Goal: Task Accomplishment & Management: Manage account settings

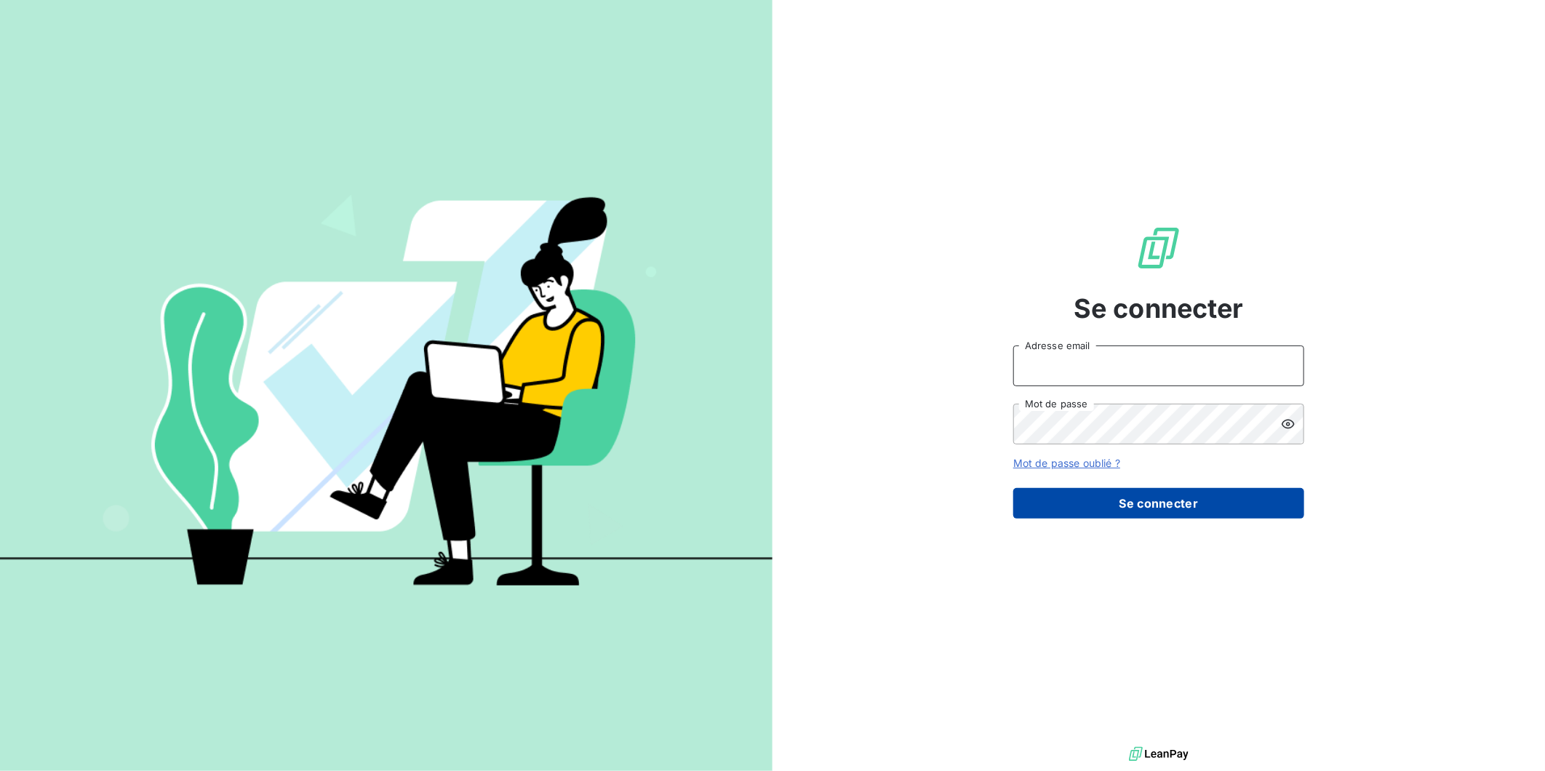
type input "[EMAIL_ADDRESS][DOMAIN_NAME]"
click at [1205, 511] on button "Se connecter" at bounding box center [1158, 503] width 291 height 31
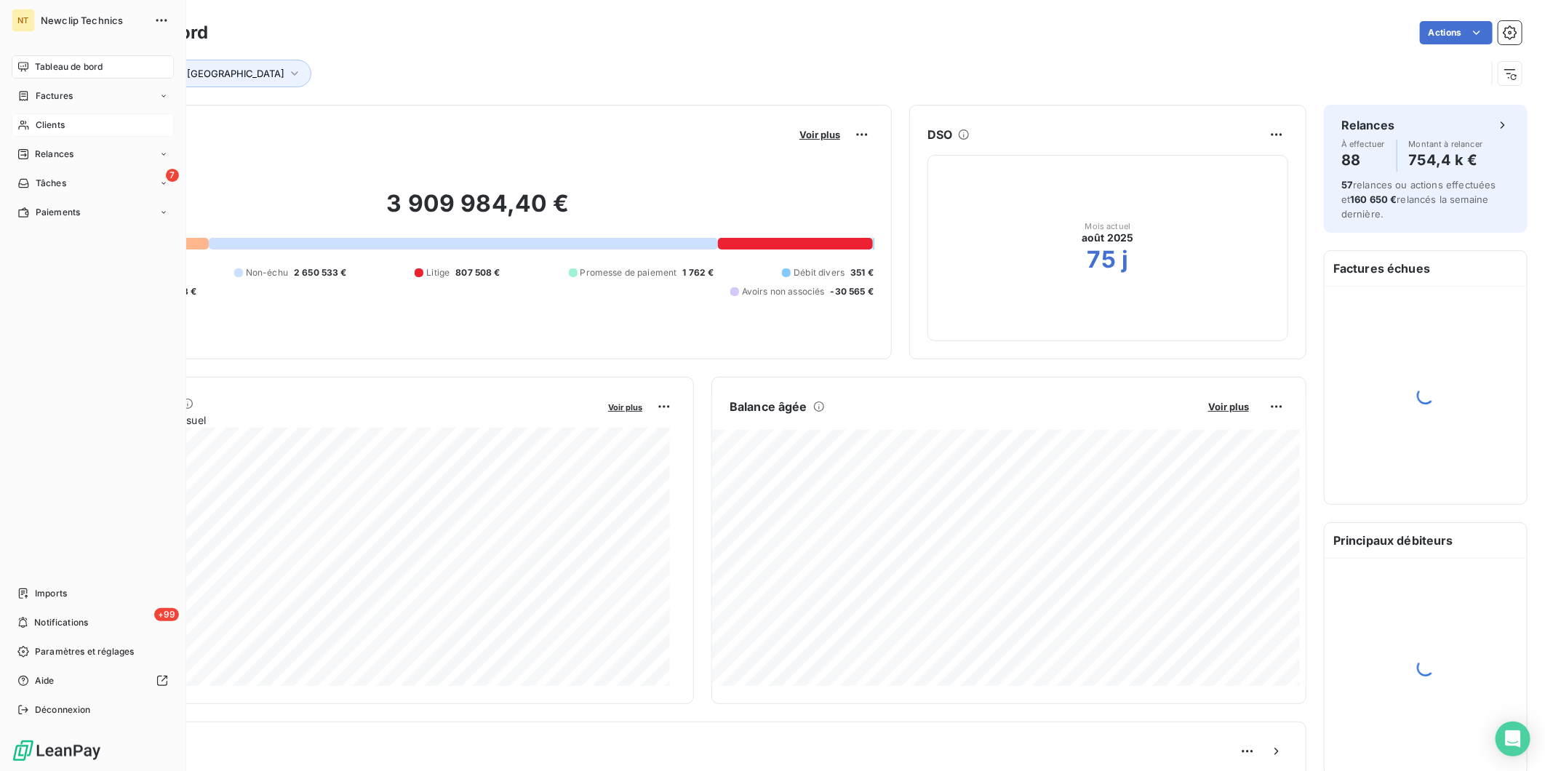
click at [63, 126] on span "Clients" at bounding box center [50, 125] width 29 height 13
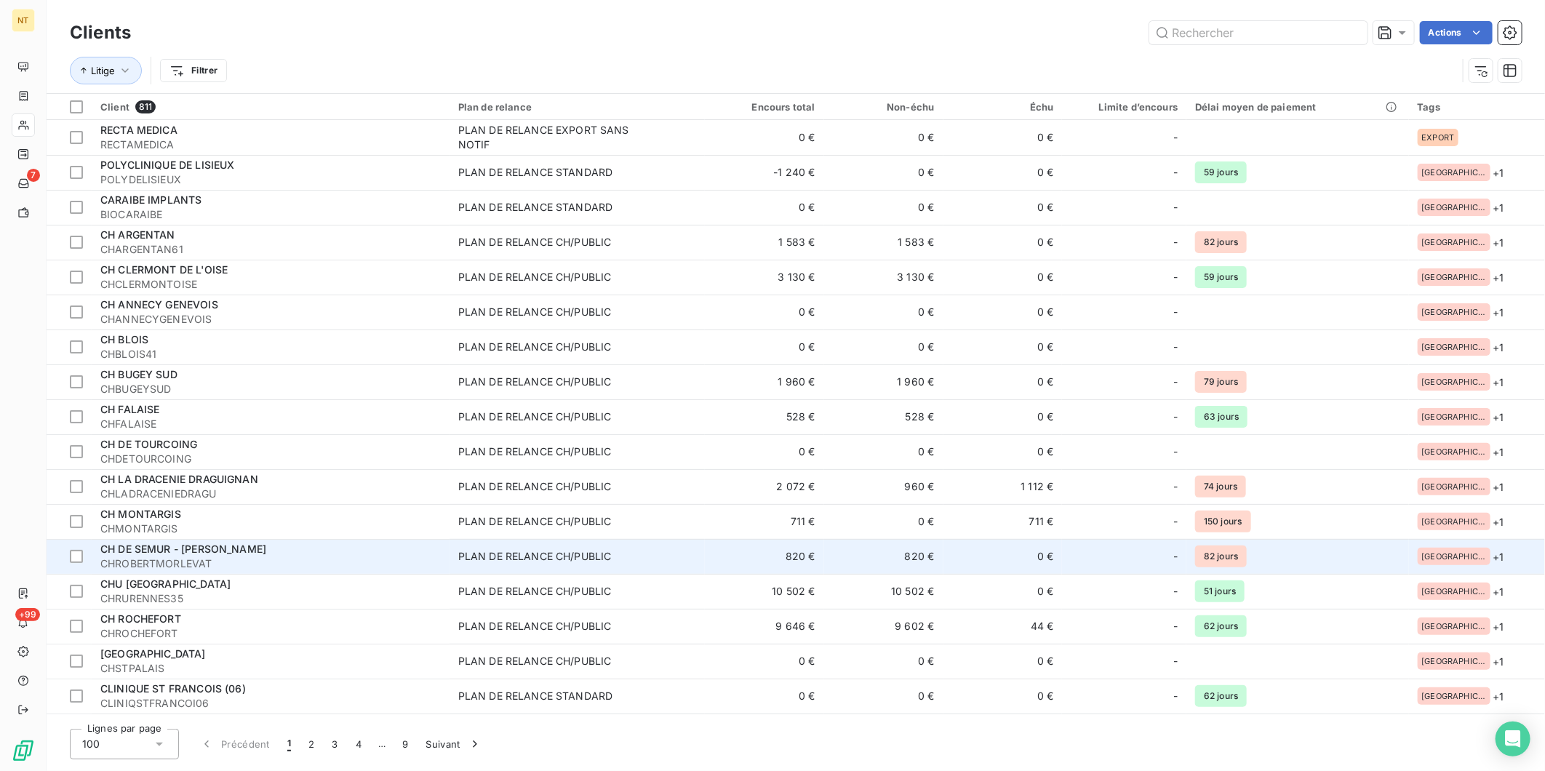
click at [944, 555] on td "820 €" at bounding box center [883, 556] width 119 height 35
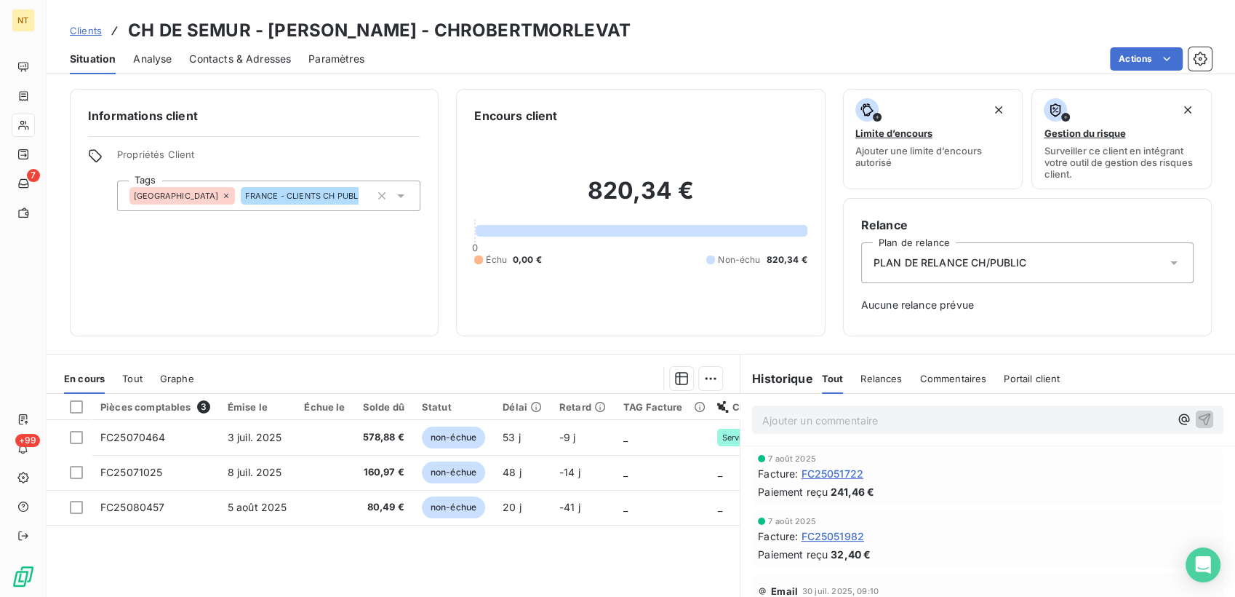
click at [86, 30] on span "Clients" at bounding box center [86, 31] width 32 height 12
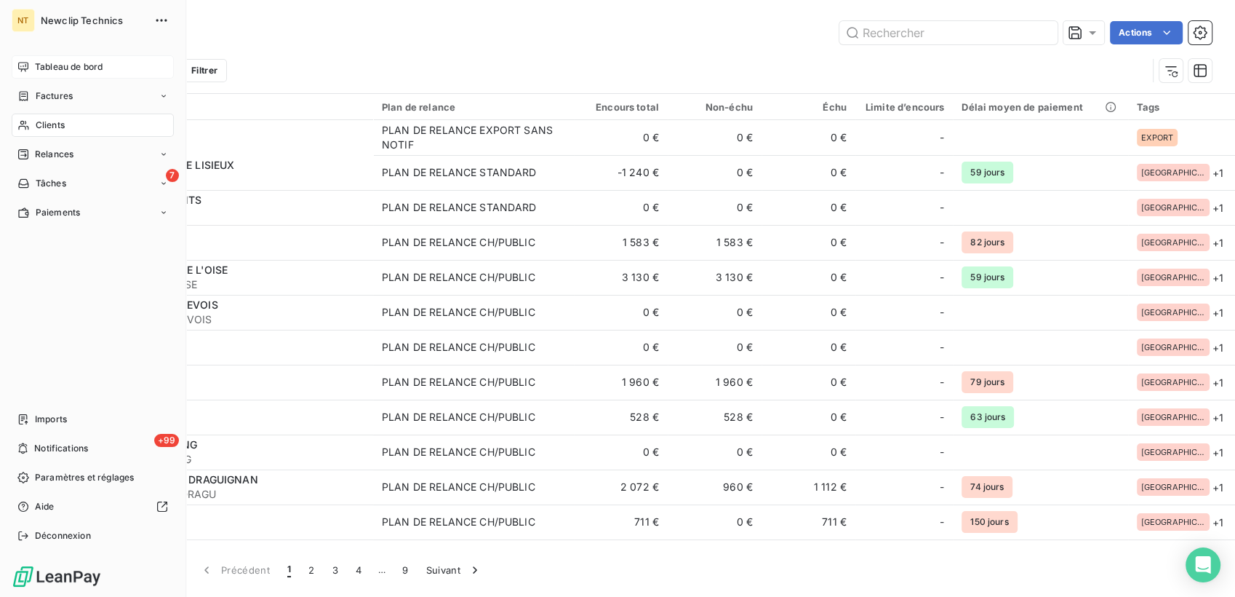
click at [38, 72] on span "Tableau de bord" at bounding box center [69, 66] width 68 height 13
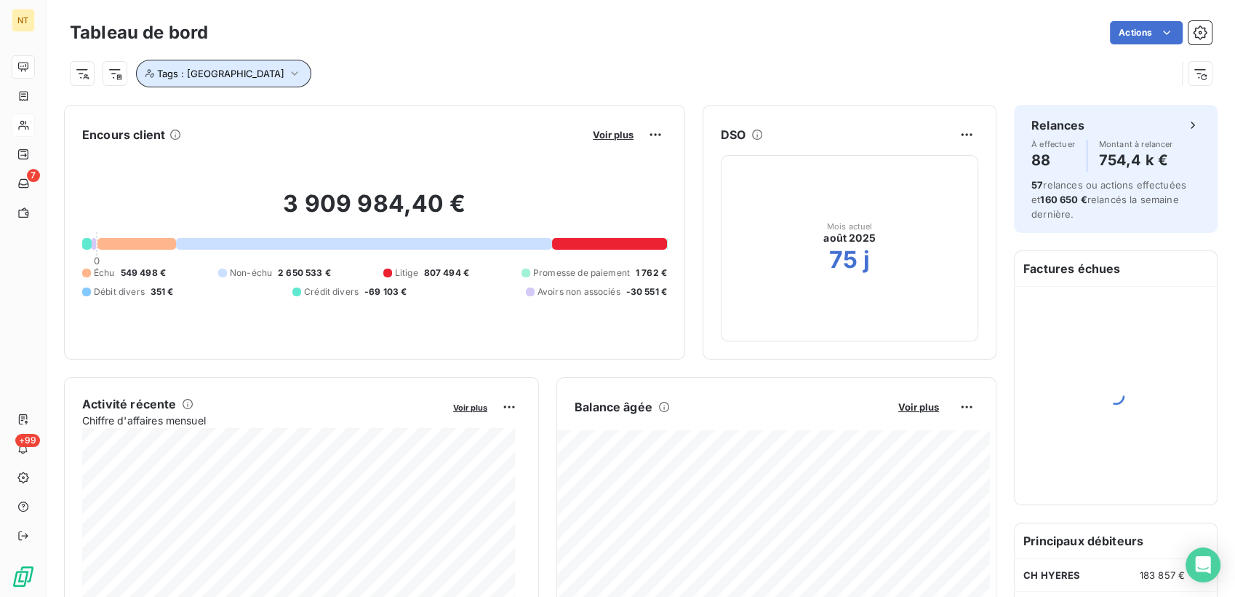
click at [287, 79] on icon "button" at bounding box center [294, 73] width 15 height 15
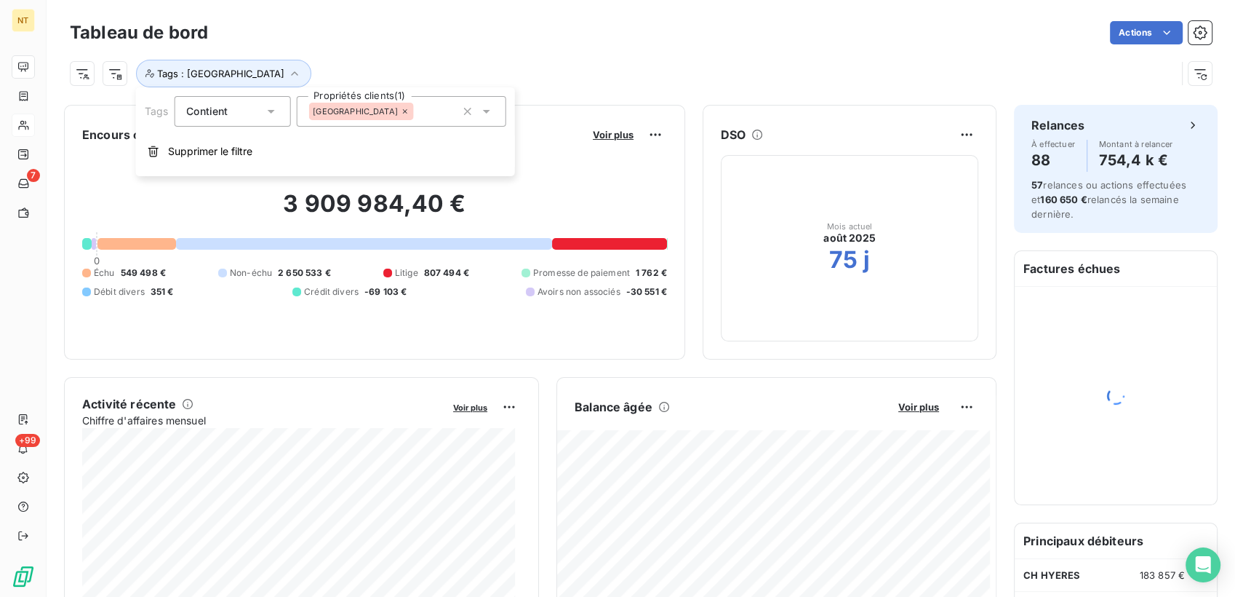
click at [401, 111] on icon at bounding box center [405, 111] width 9 height 9
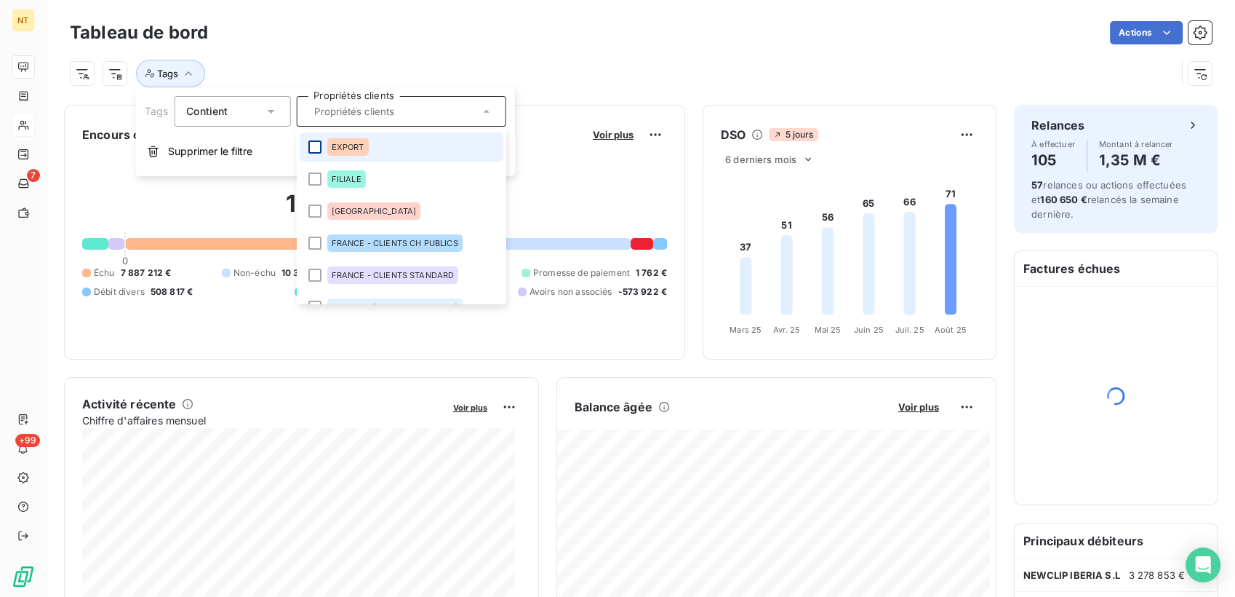
click at [314, 146] on div at bounding box center [314, 146] width 13 height 13
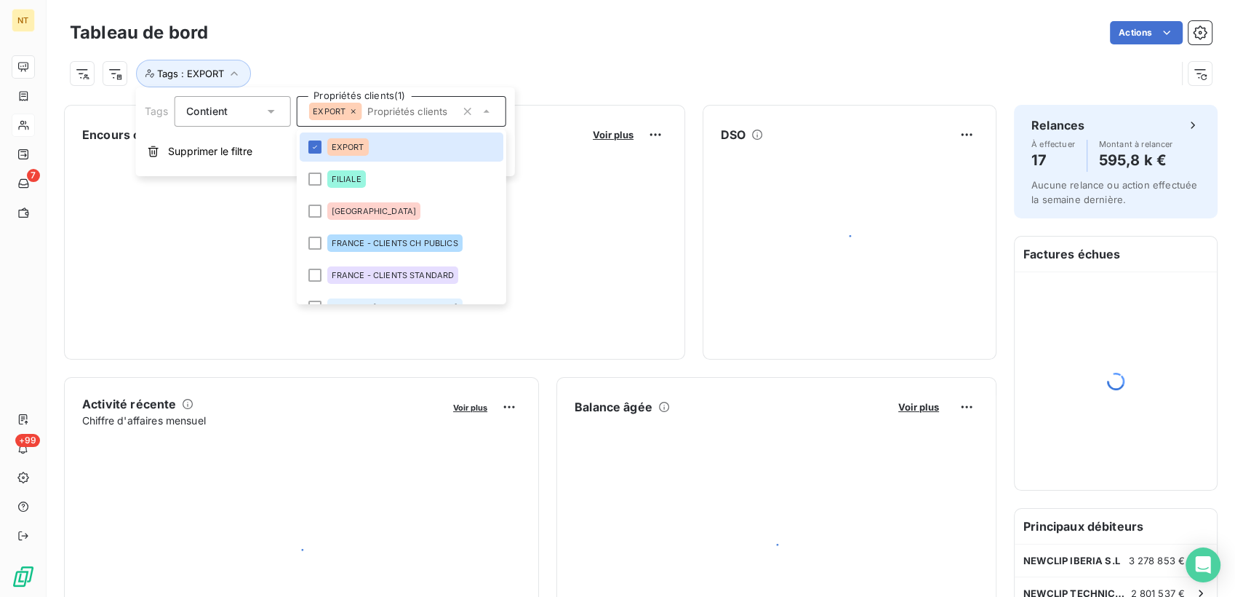
click at [485, 68] on div "Tags : EXPORT" at bounding box center [623, 74] width 1107 height 28
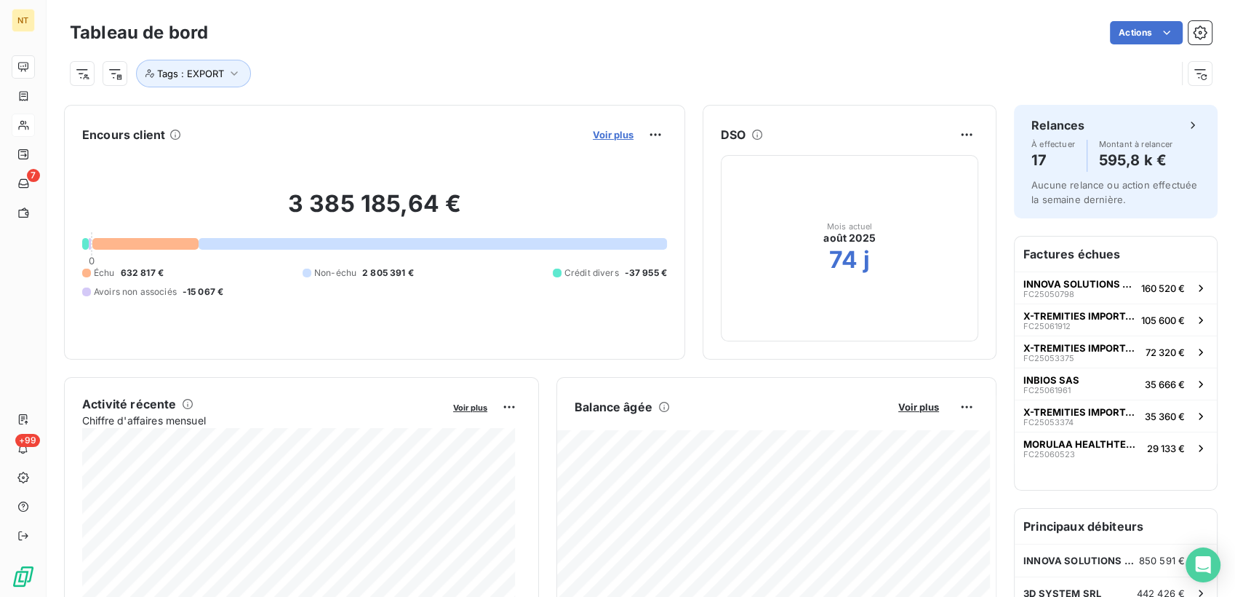
click at [597, 135] on span "Voir plus" at bounding box center [613, 135] width 41 height 12
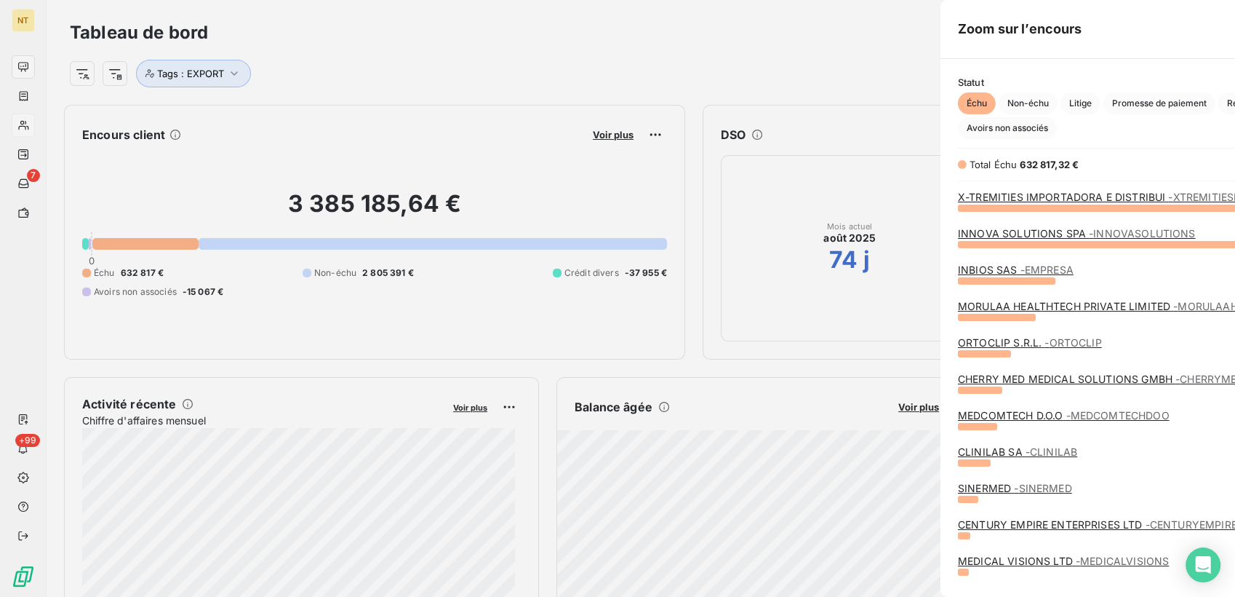
scroll to position [377, 546]
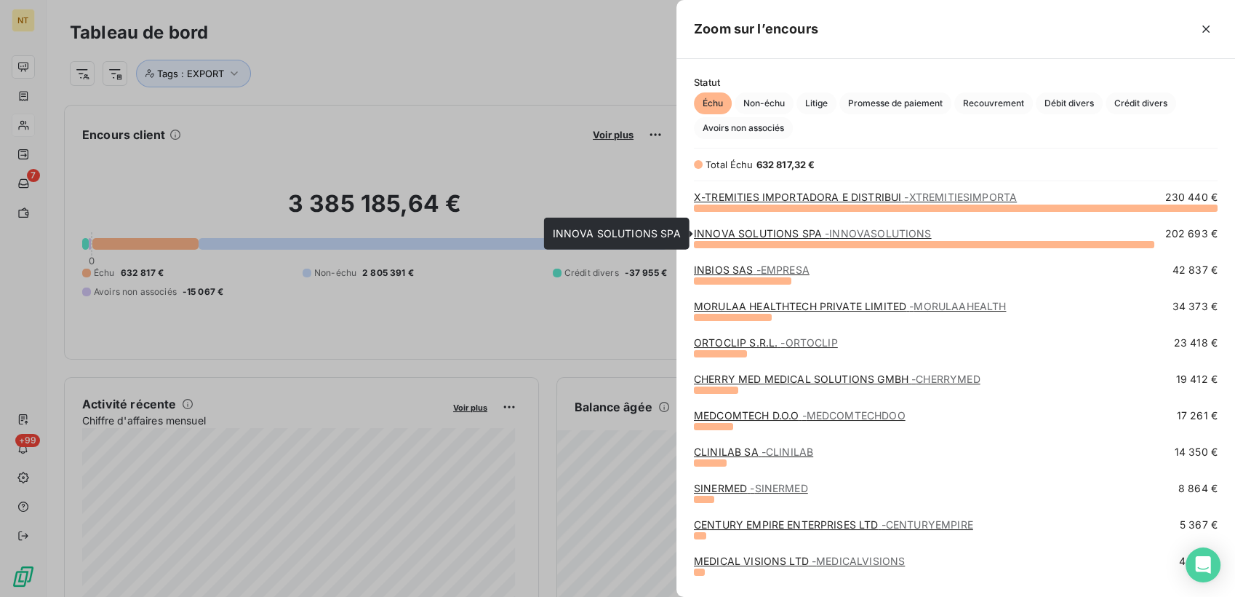
click at [754, 230] on link "INNOVA SOLUTIONS SPA - INNOVASOLUTIONS" at bounding box center [813, 233] width 238 height 12
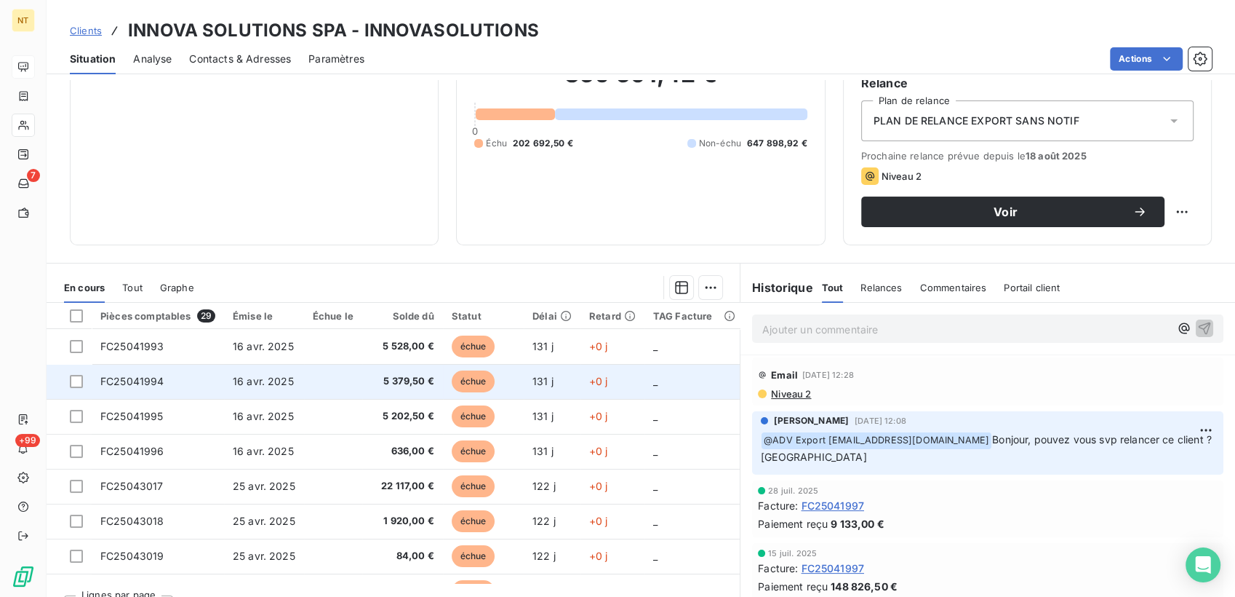
scroll to position [162, 0]
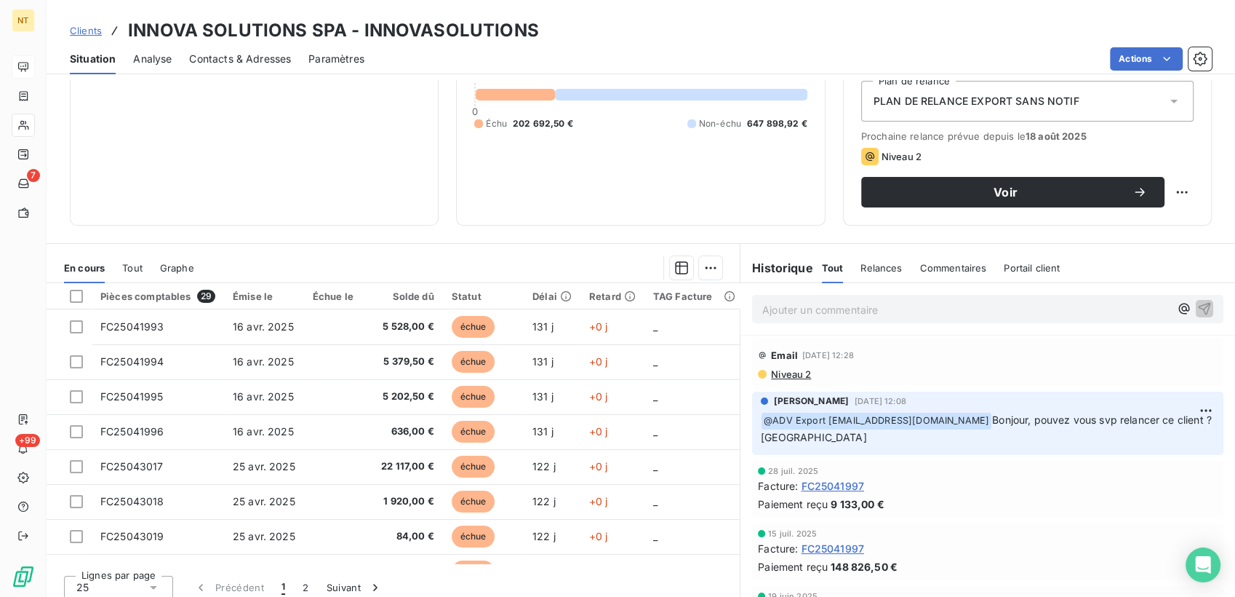
click at [1187, 265] on div "Historique Tout Relances Commentaires Portail client Tout Relances Commentaires…" at bounding box center [988, 267] width 495 height 31
click at [87, 28] on span "Clients" at bounding box center [86, 31] width 32 height 12
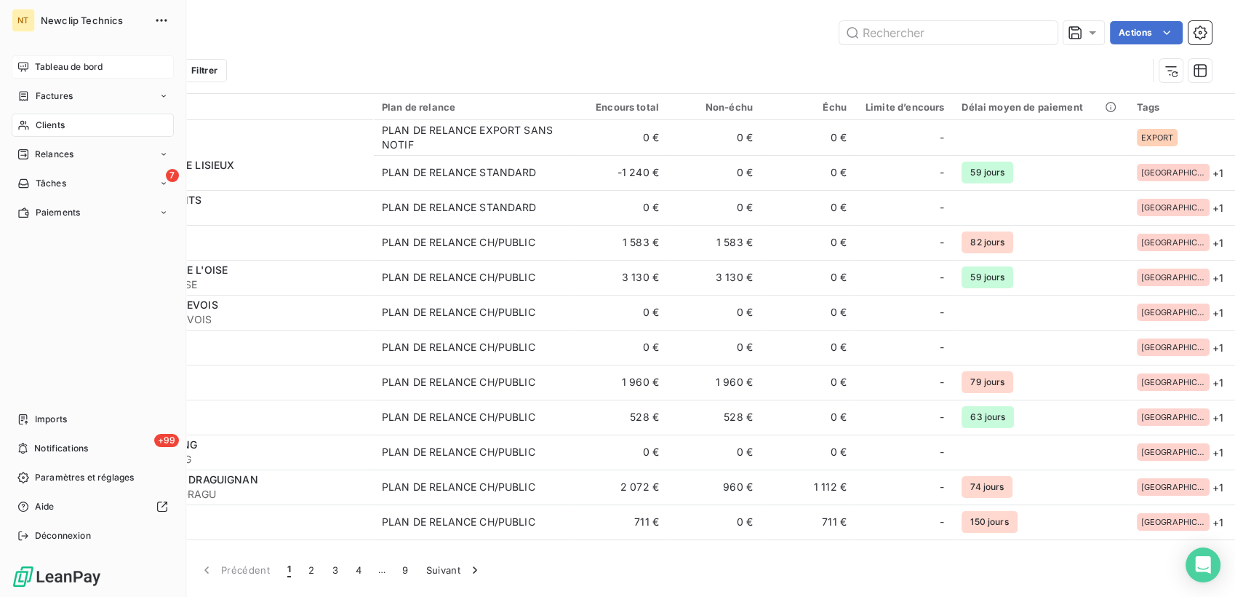
click at [65, 58] on div "Tableau de bord" at bounding box center [93, 66] width 162 height 23
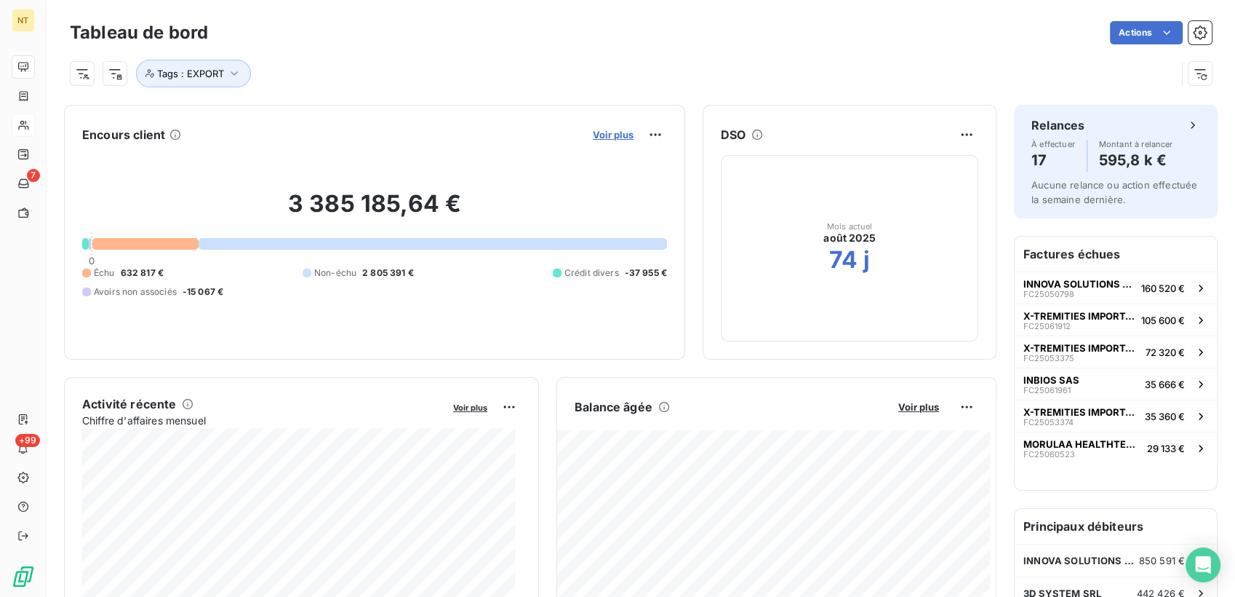
click at [597, 137] on span "Voir plus" at bounding box center [613, 135] width 41 height 12
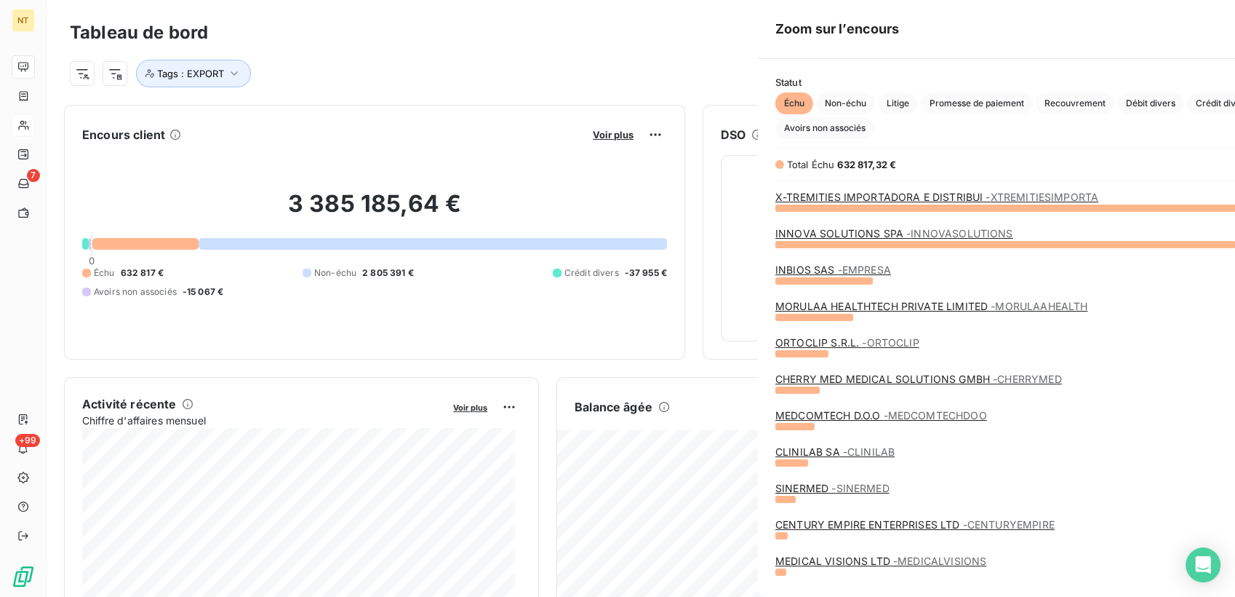
scroll to position [584, 546]
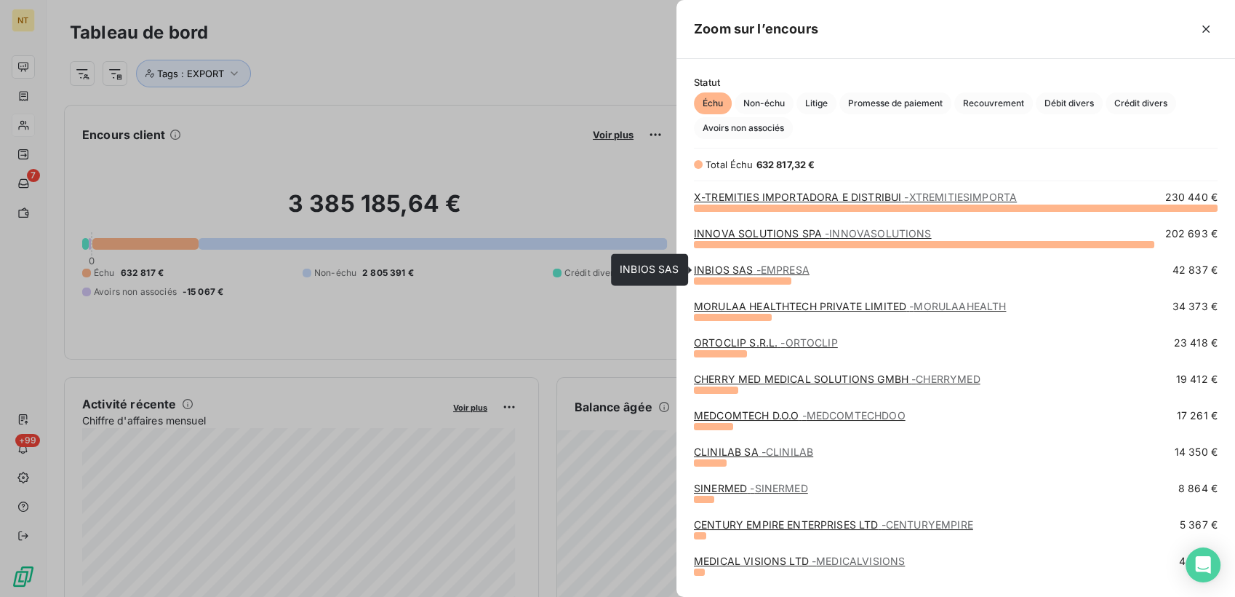
click at [751, 268] on link "INBIOS SAS - EMPRESA" at bounding box center [752, 269] width 116 height 12
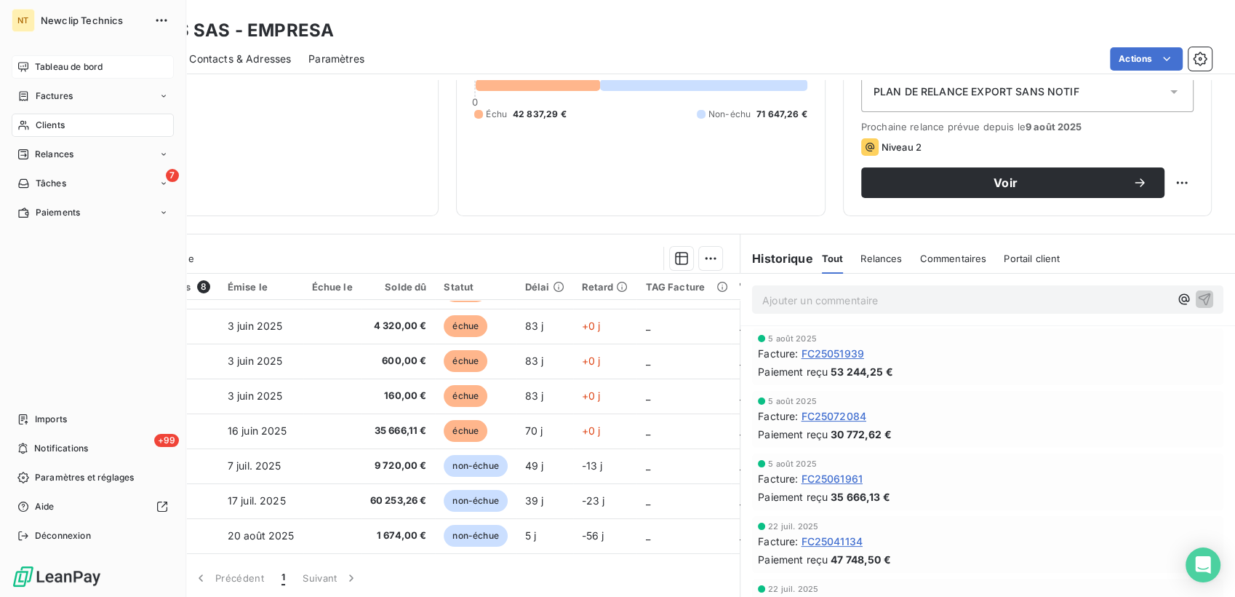
click at [36, 69] on span "Tableau de bord" at bounding box center [69, 66] width 68 height 13
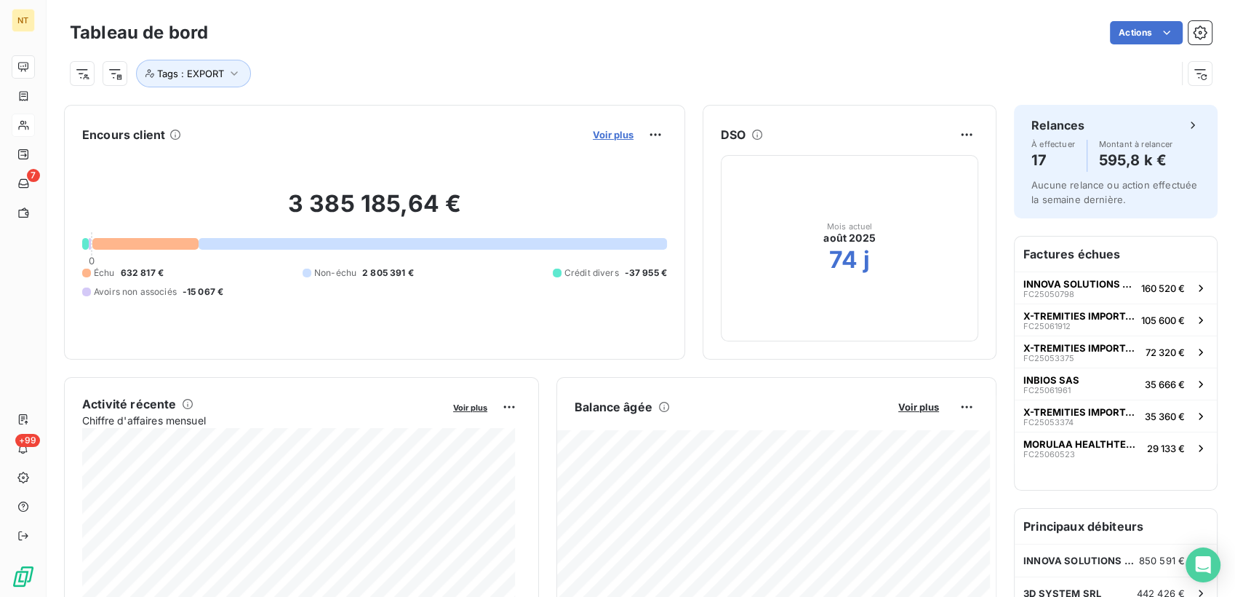
click at [603, 137] on span "Voir plus" at bounding box center [613, 135] width 41 height 12
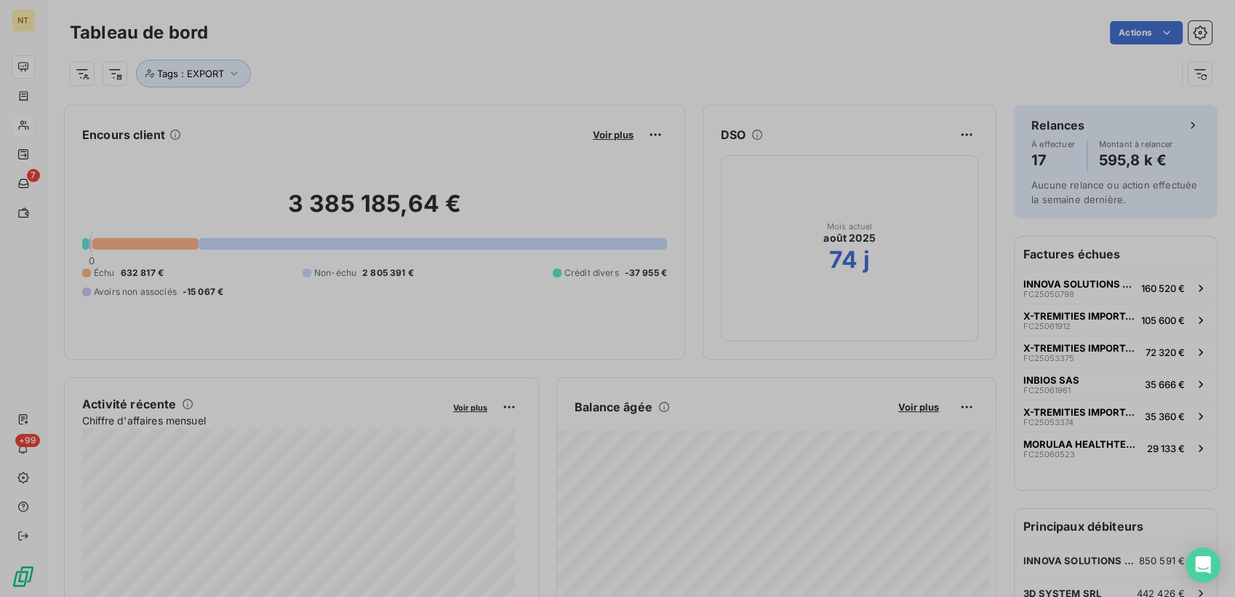
scroll to position [12, 12]
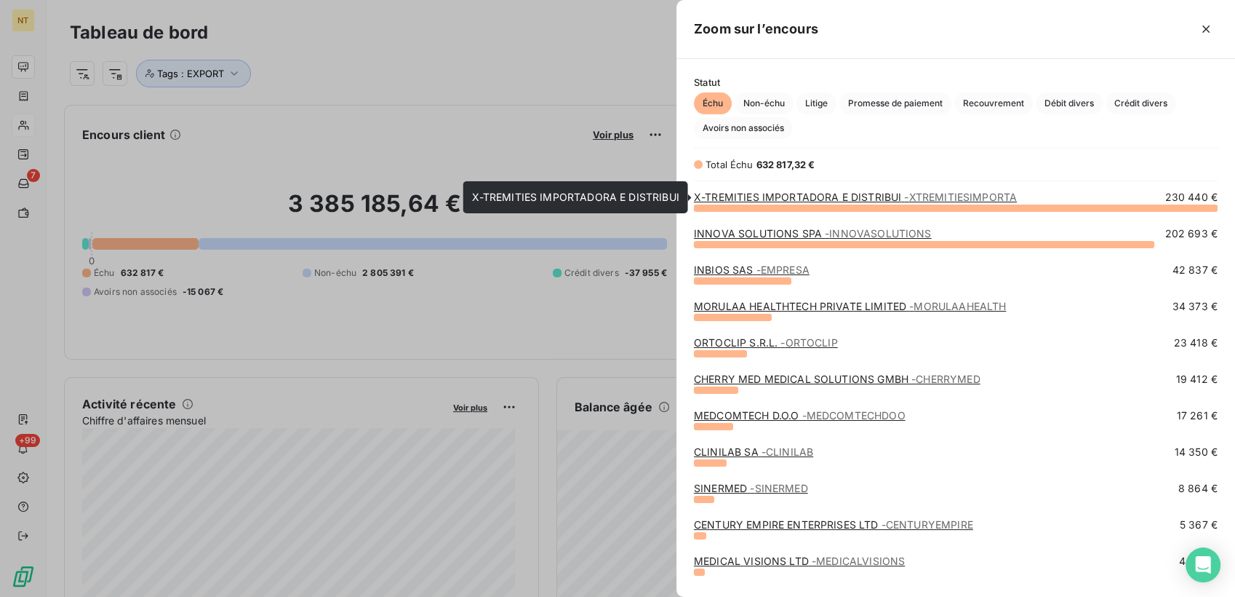
click at [774, 197] on link "X-TREMITIES IMPORTADORA E DISTRIBUI - XTREMITIESIMPORTA" at bounding box center [855, 197] width 323 height 12
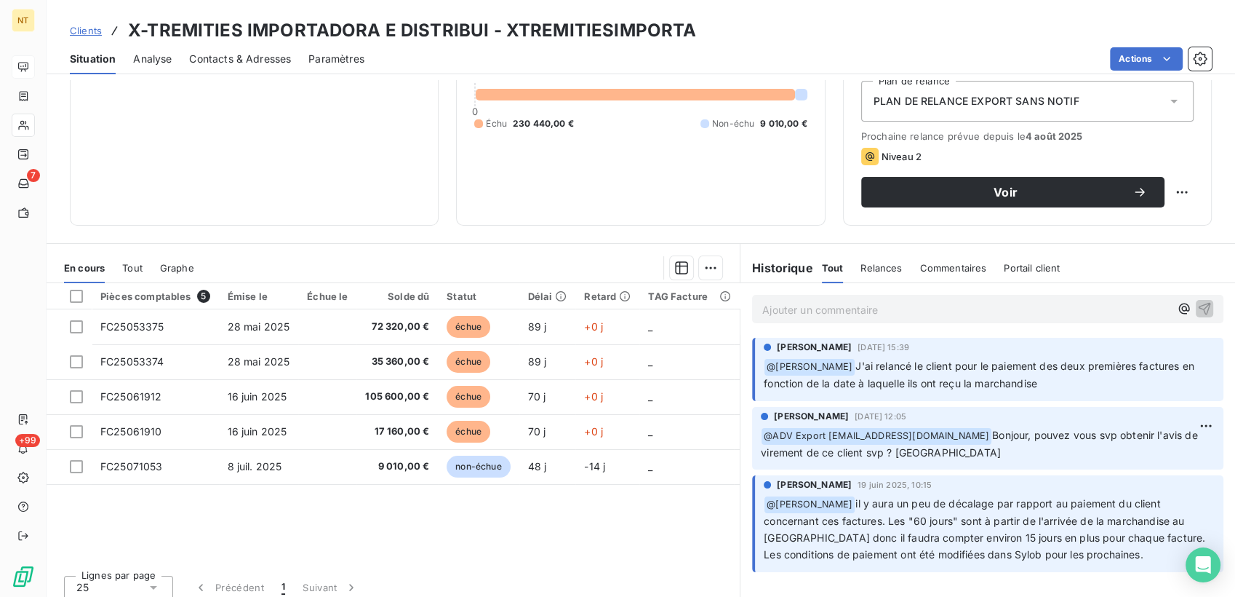
scroll to position [171, 0]
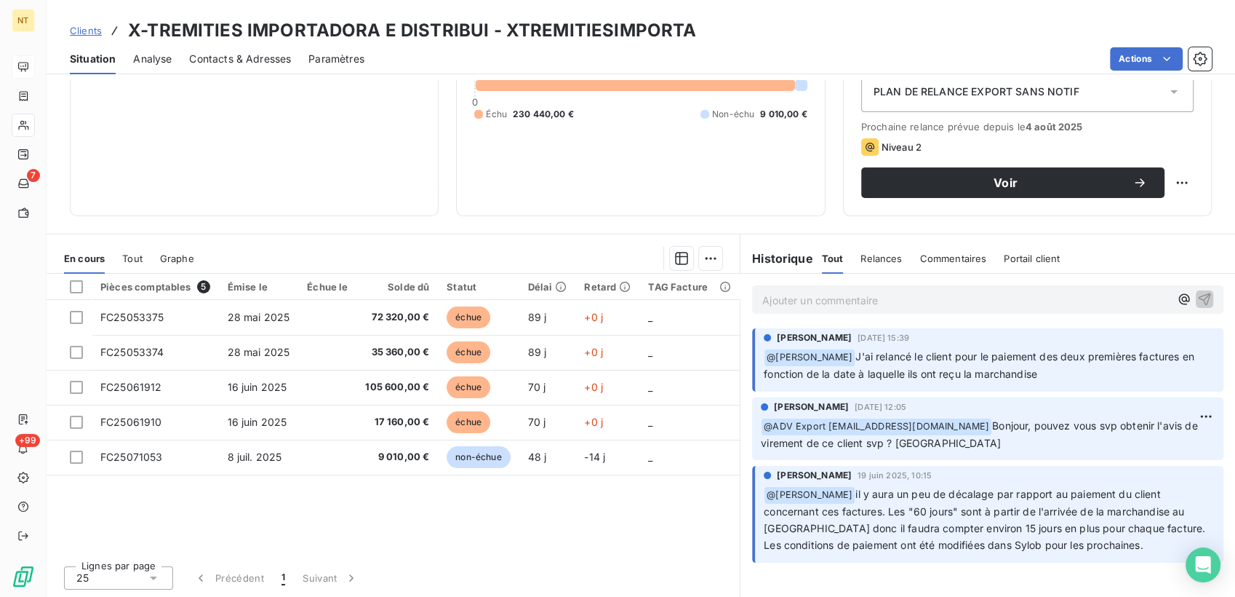
click at [163, 57] on span "Analyse" at bounding box center [152, 59] width 39 height 15
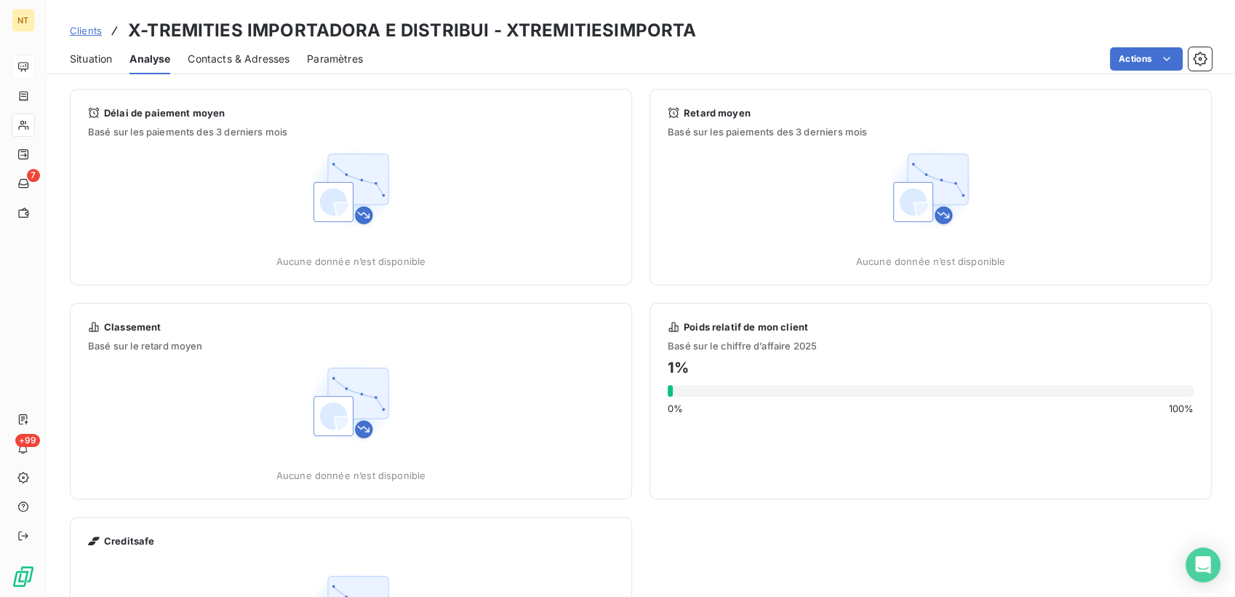
click at [243, 53] on span "Contacts & Adresses" at bounding box center [239, 59] width 102 height 15
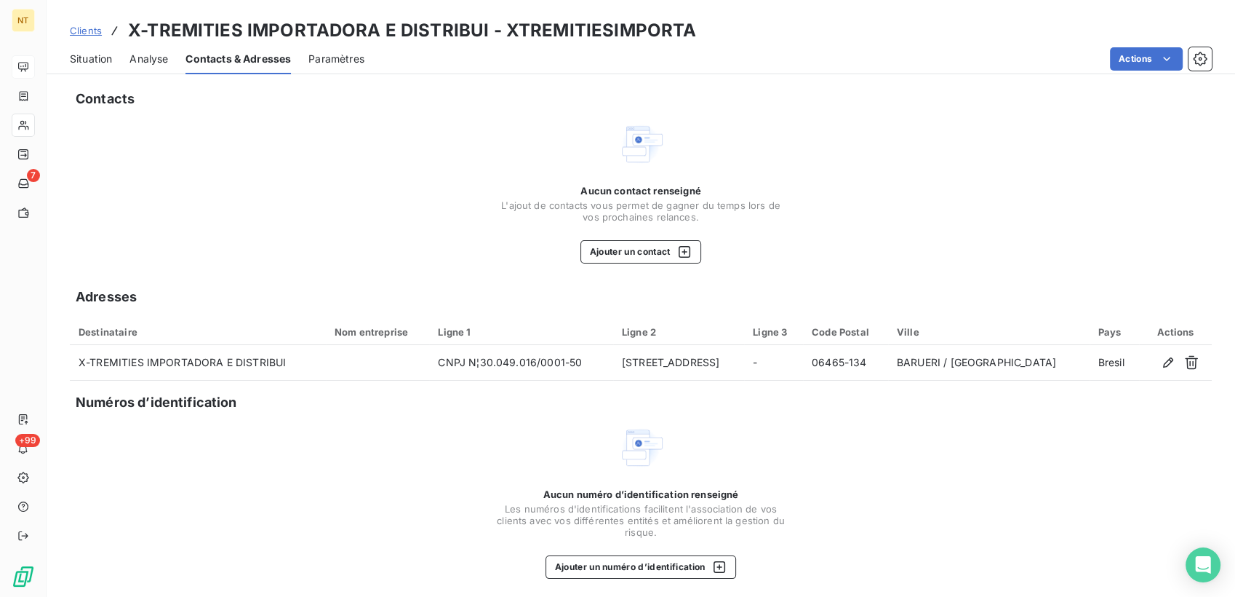
click at [100, 64] on span "Situation" at bounding box center [91, 59] width 42 height 15
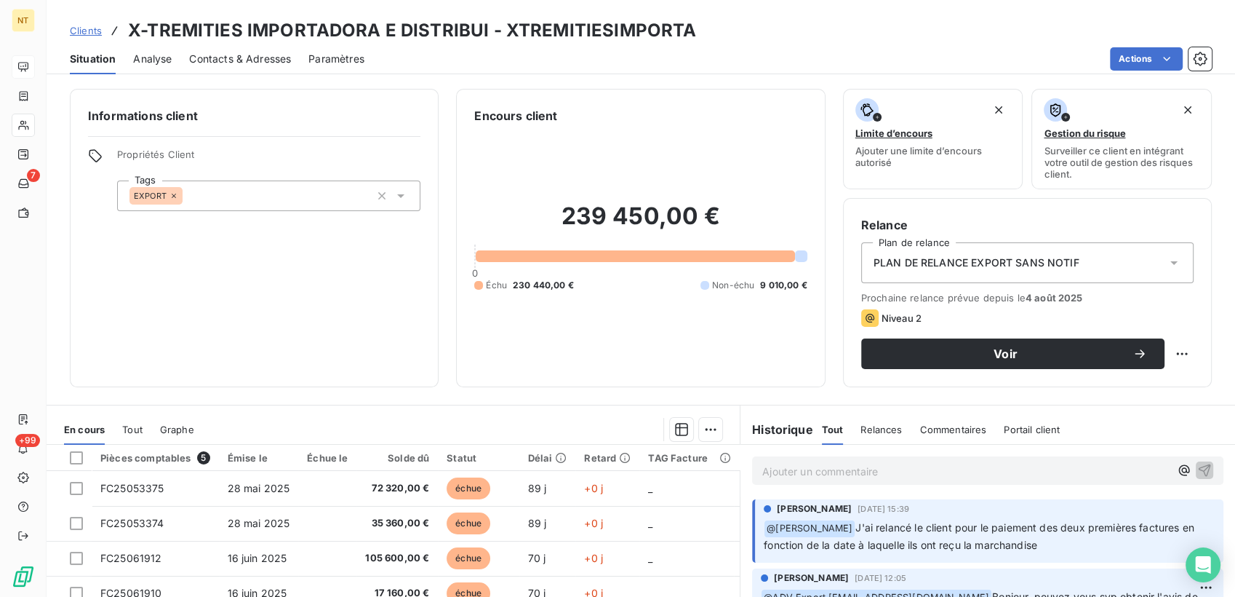
drag, startPoint x: 204, startPoint y: 319, endPoint x: 142, endPoint y: 185, distance: 147.5
click at [204, 319] on div "Informations client Propriétés Client Tags EXPORT" at bounding box center [254, 238] width 369 height 298
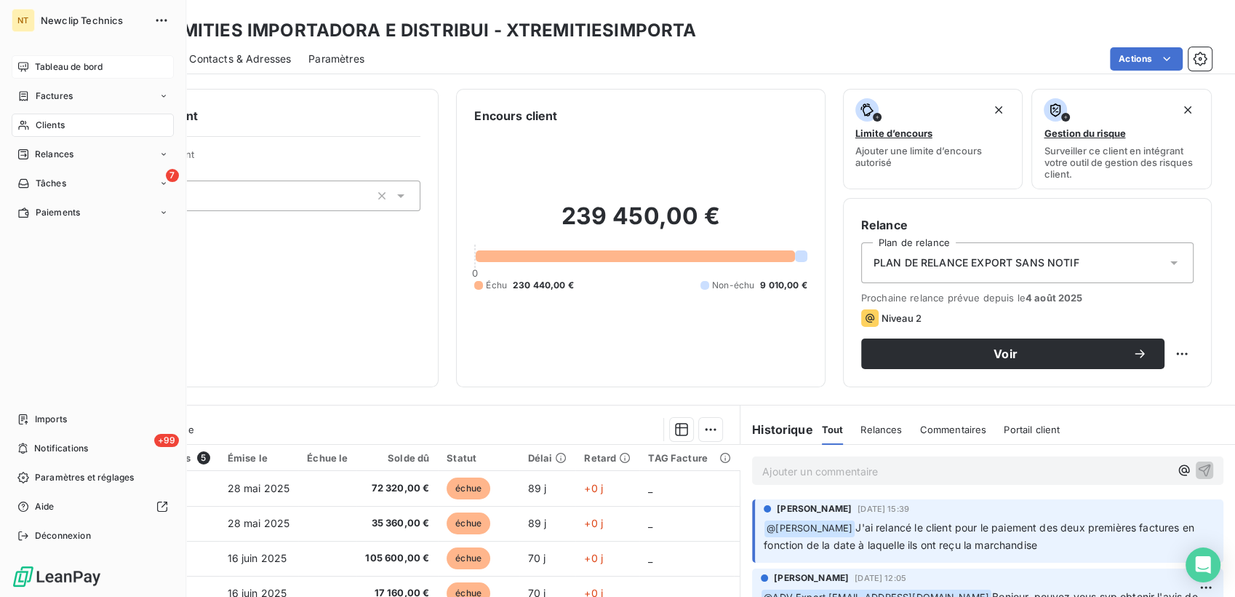
click at [42, 124] on span "Clients" at bounding box center [50, 125] width 29 height 13
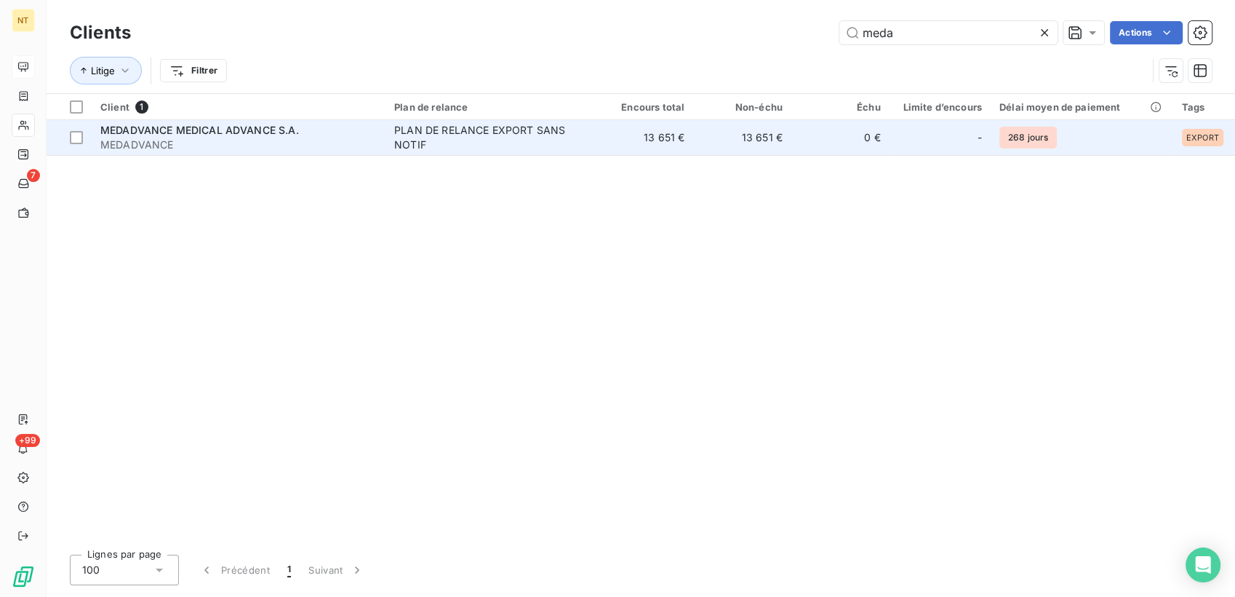
type input "meda"
click at [332, 140] on span "MEDADVANCE" at bounding box center [238, 145] width 276 height 15
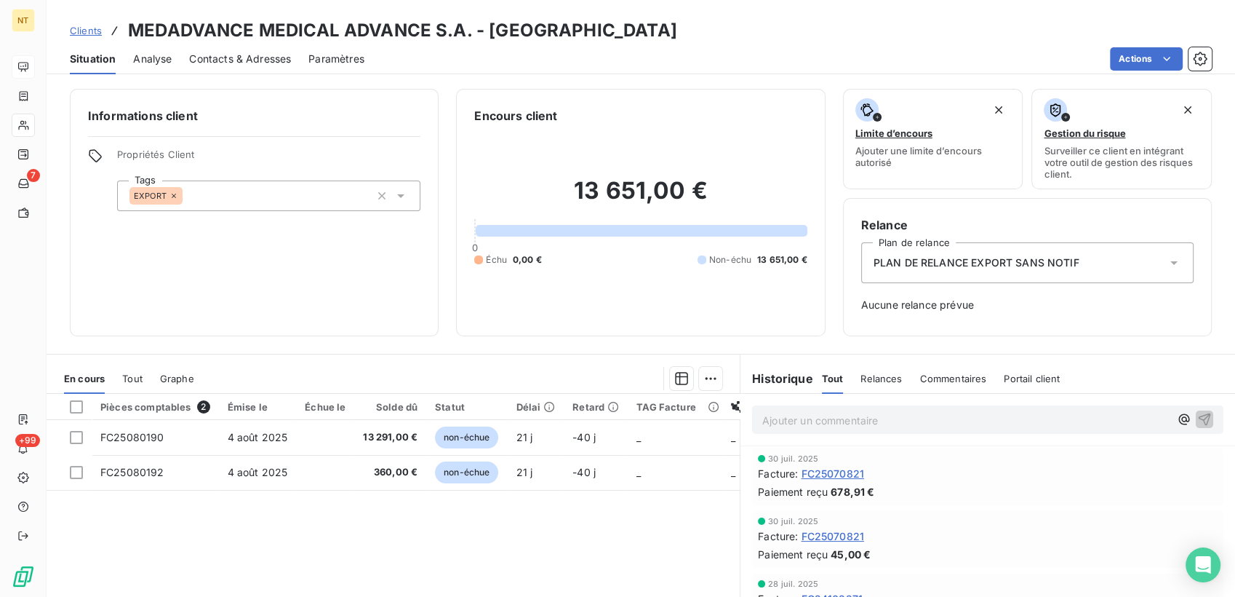
scroll to position [81, 0]
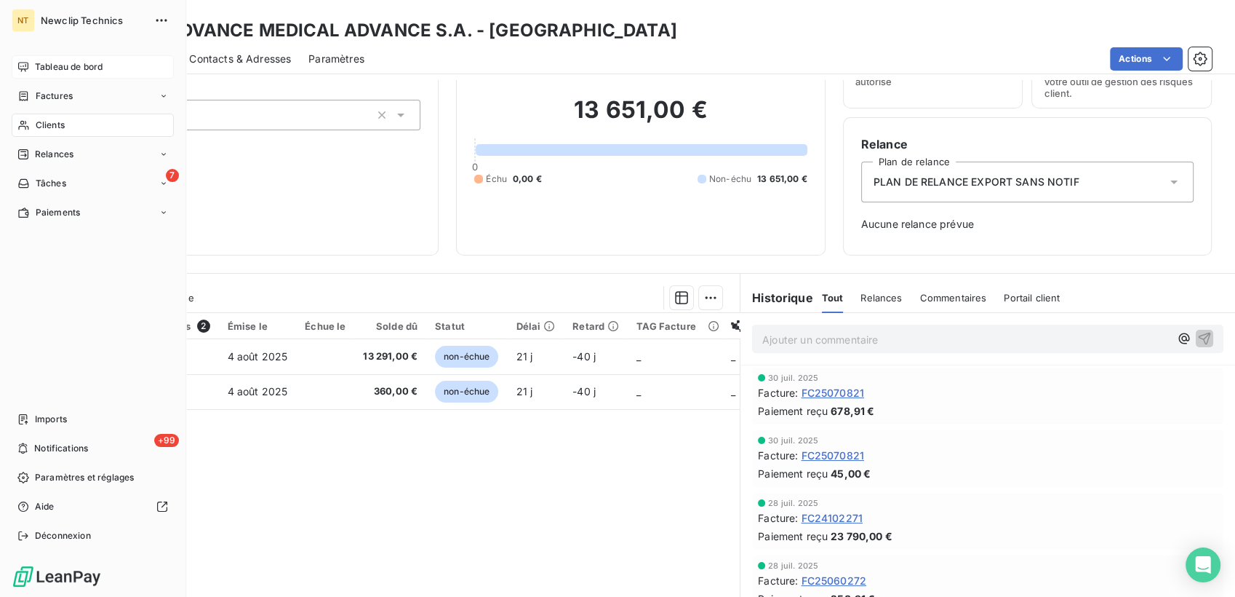
click at [56, 127] on span "Clients" at bounding box center [50, 125] width 29 height 13
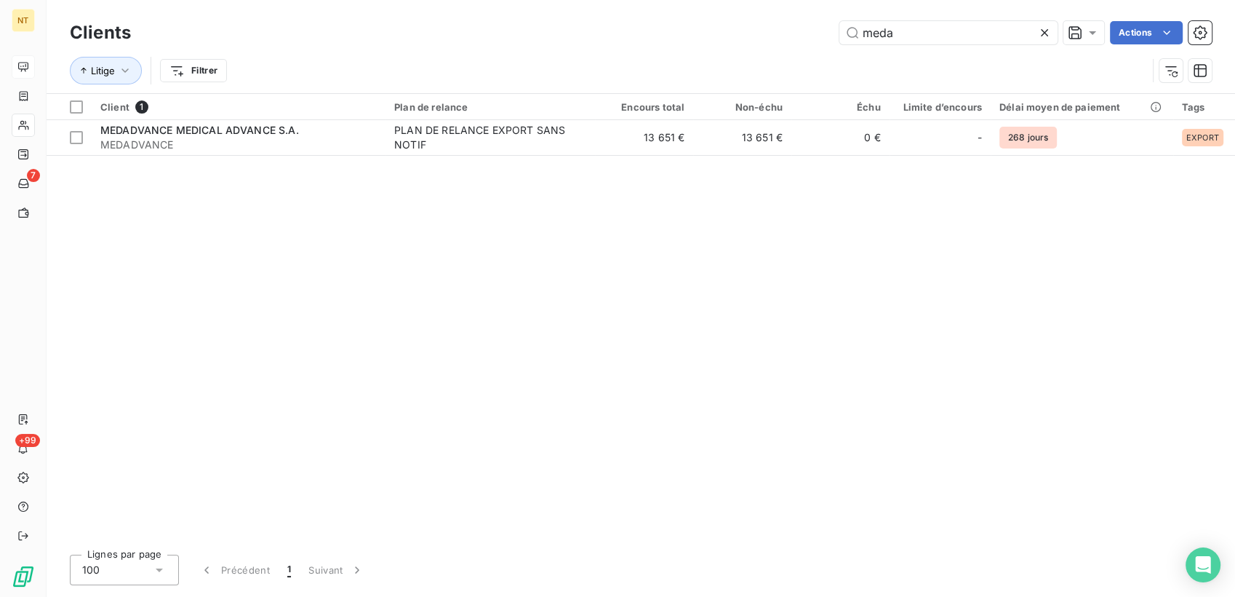
drag, startPoint x: 935, startPoint y: 27, endPoint x: 693, endPoint y: 29, distance: 241.5
click at [696, 27] on div "meda Actions" at bounding box center [680, 32] width 1064 height 23
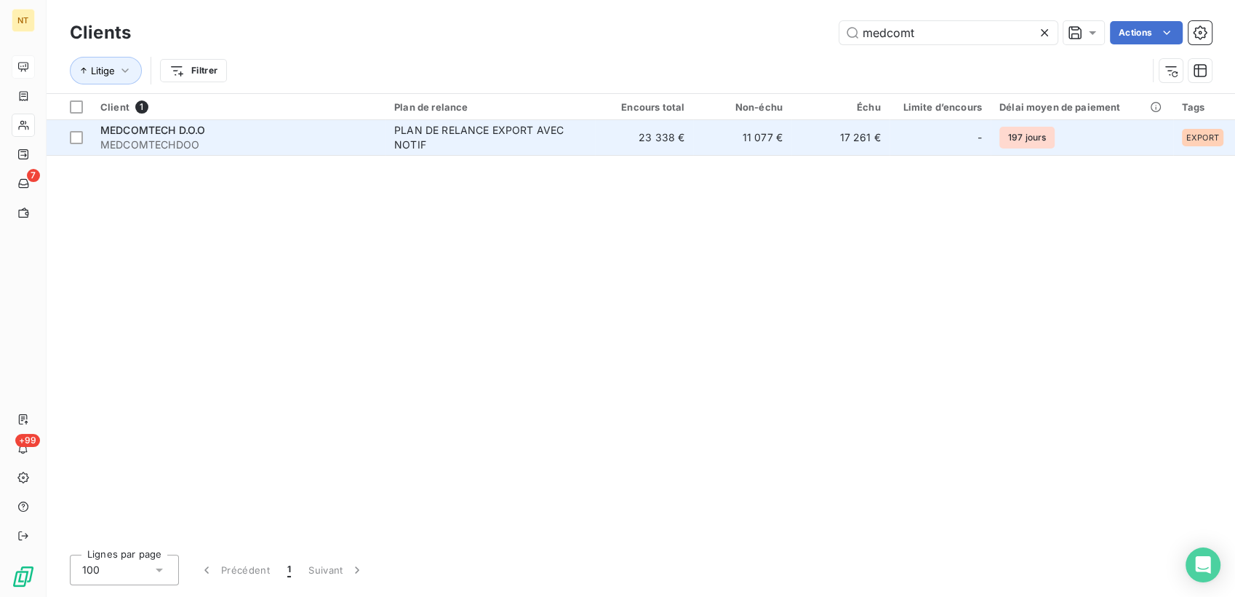
type input "medcomt"
click at [228, 131] on div "MEDCOMTECH D.O.O" at bounding box center [238, 130] width 276 height 15
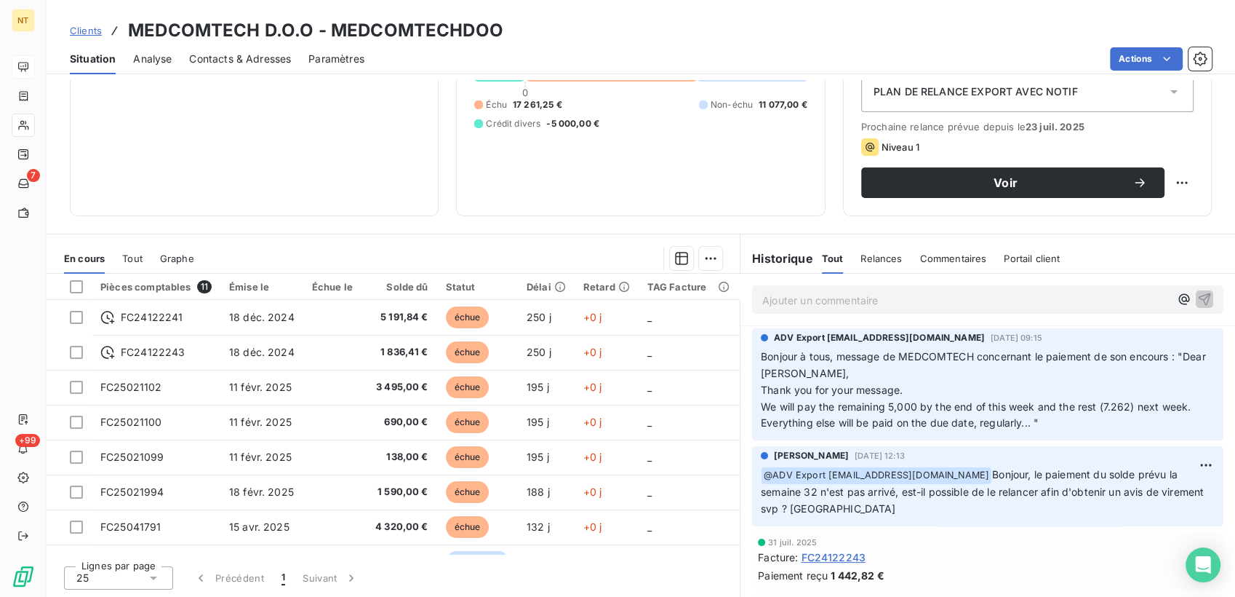
scroll to position [136, 0]
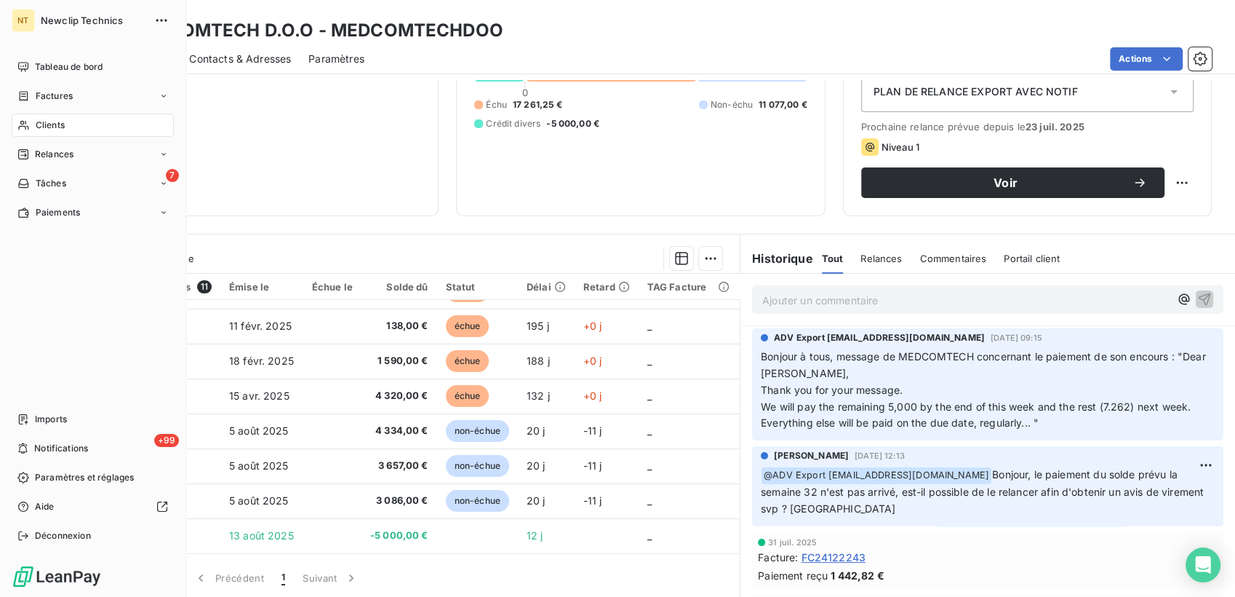
drag, startPoint x: 30, startPoint y: 61, endPoint x: 77, endPoint y: 79, distance: 50.4
click at [30, 60] on div "Tableau de bord" at bounding box center [93, 66] width 162 height 23
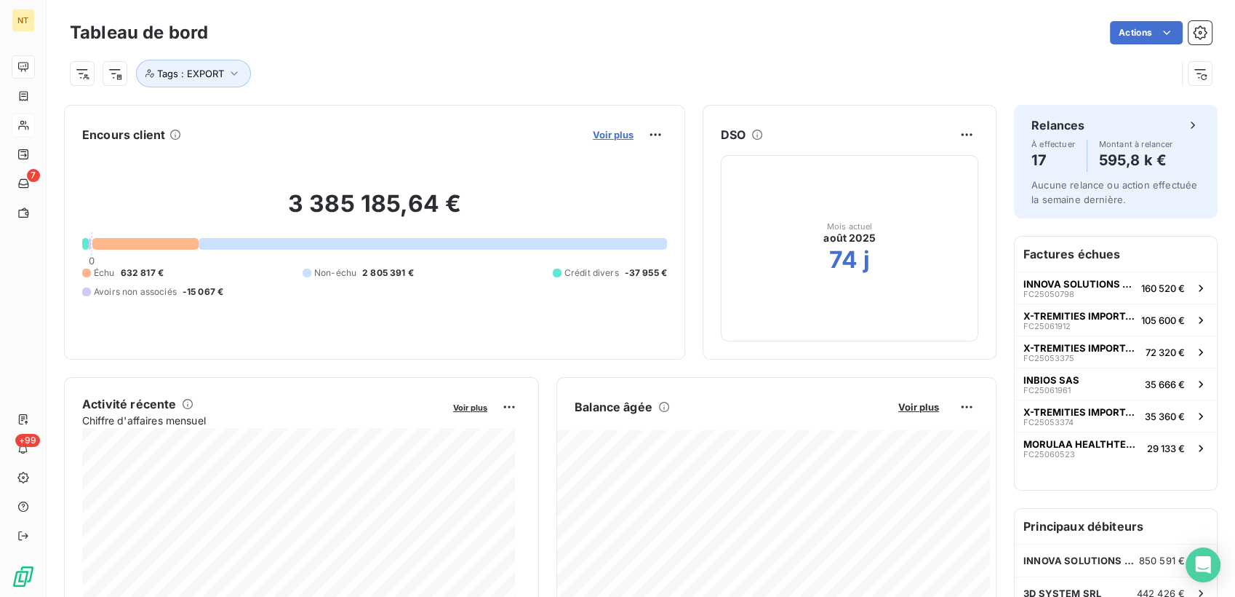
click at [605, 134] on span "Voir plus" at bounding box center [613, 135] width 41 height 12
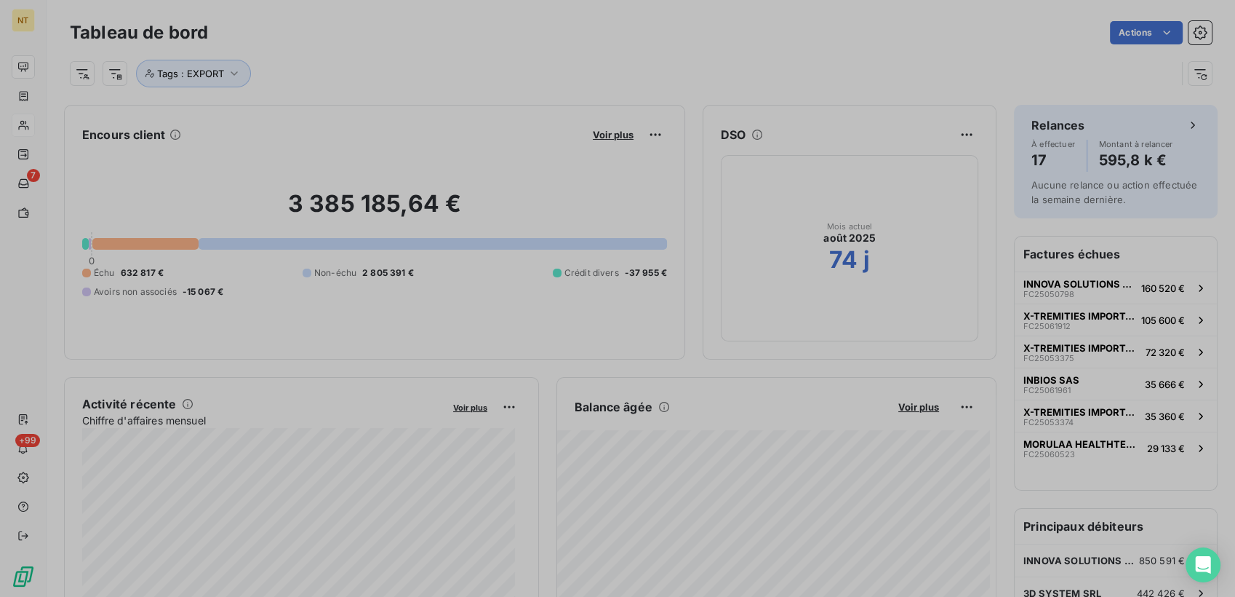
scroll to position [12, 12]
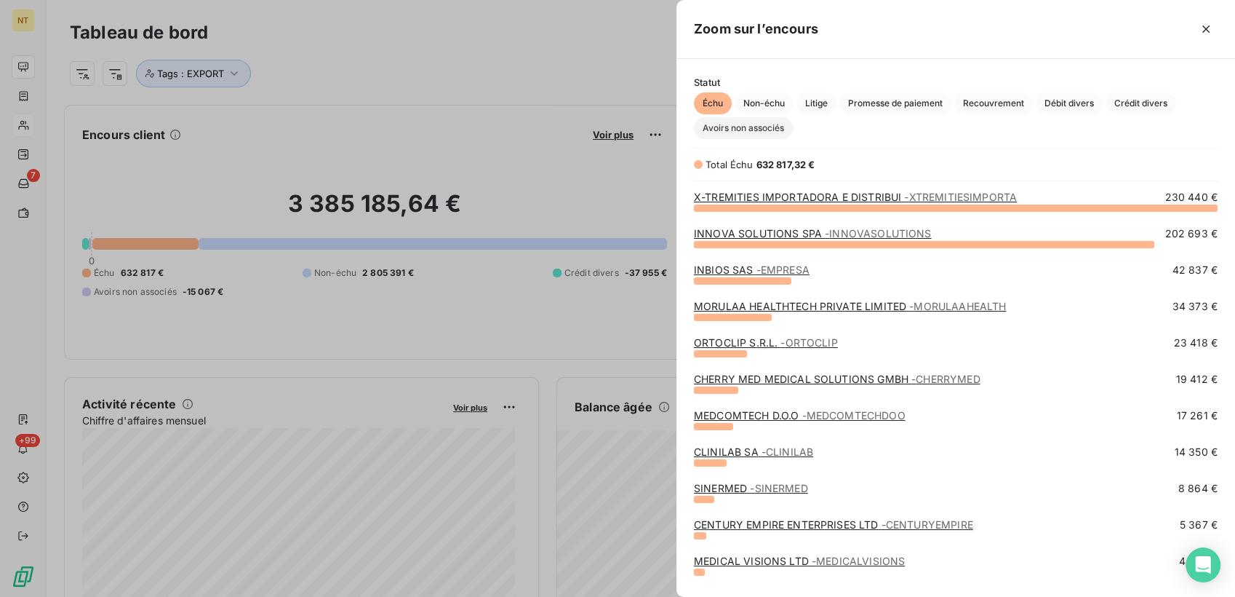
click at [750, 132] on span "Avoirs non associés" at bounding box center [743, 128] width 99 height 22
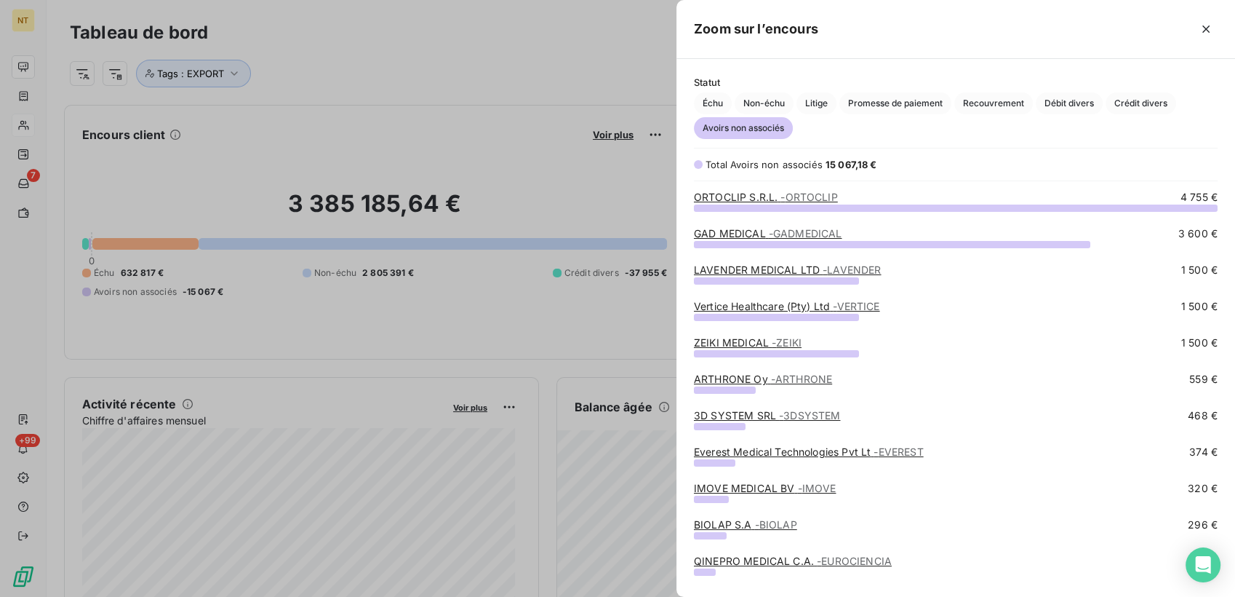
scroll to position [377, 546]
click at [789, 195] on span "- ORTOCLIP" at bounding box center [809, 197] width 57 height 12
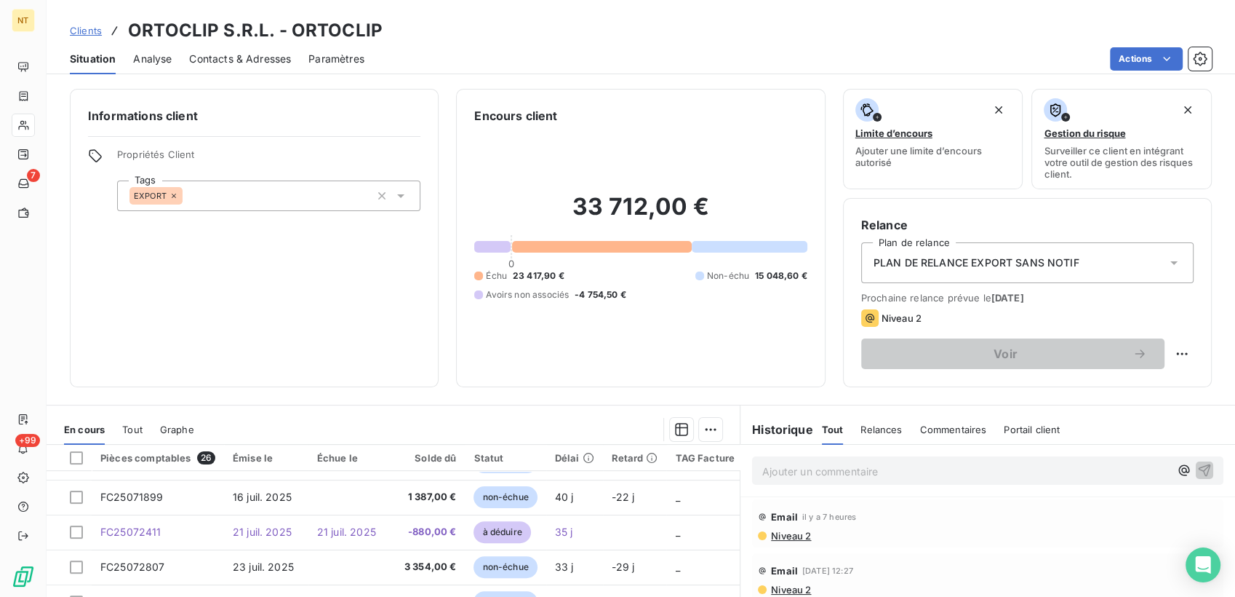
click at [885, 477] on p "Ajouter un commentaire ﻿" at bounding box center [965, 471] width 407 height 18
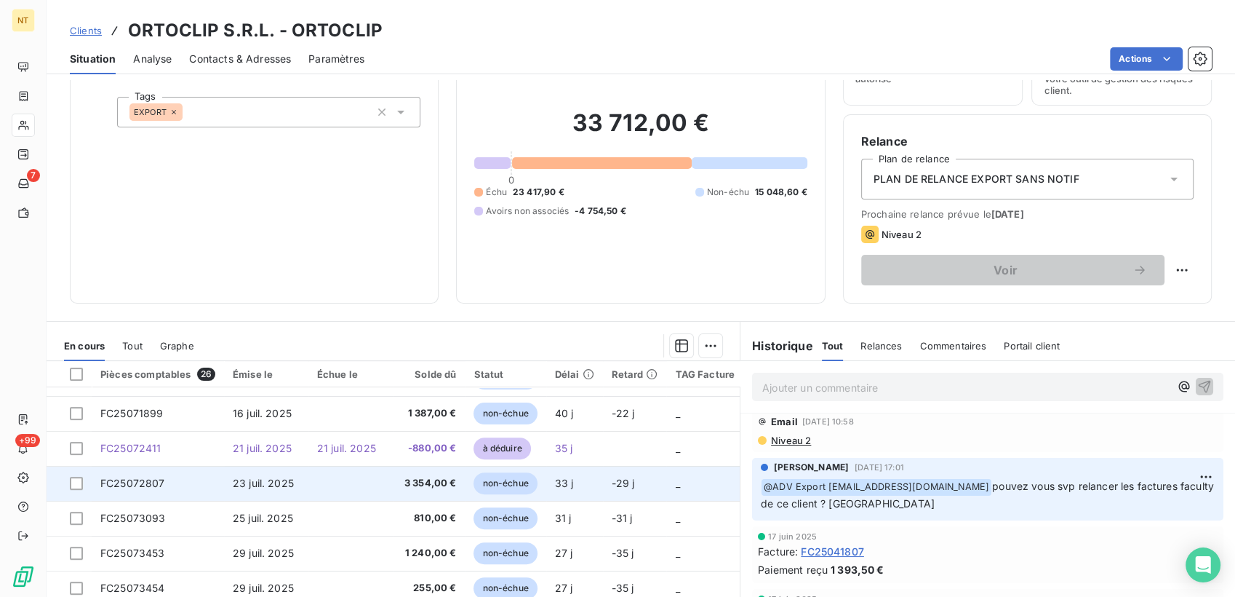
scroll to position [171, 0]
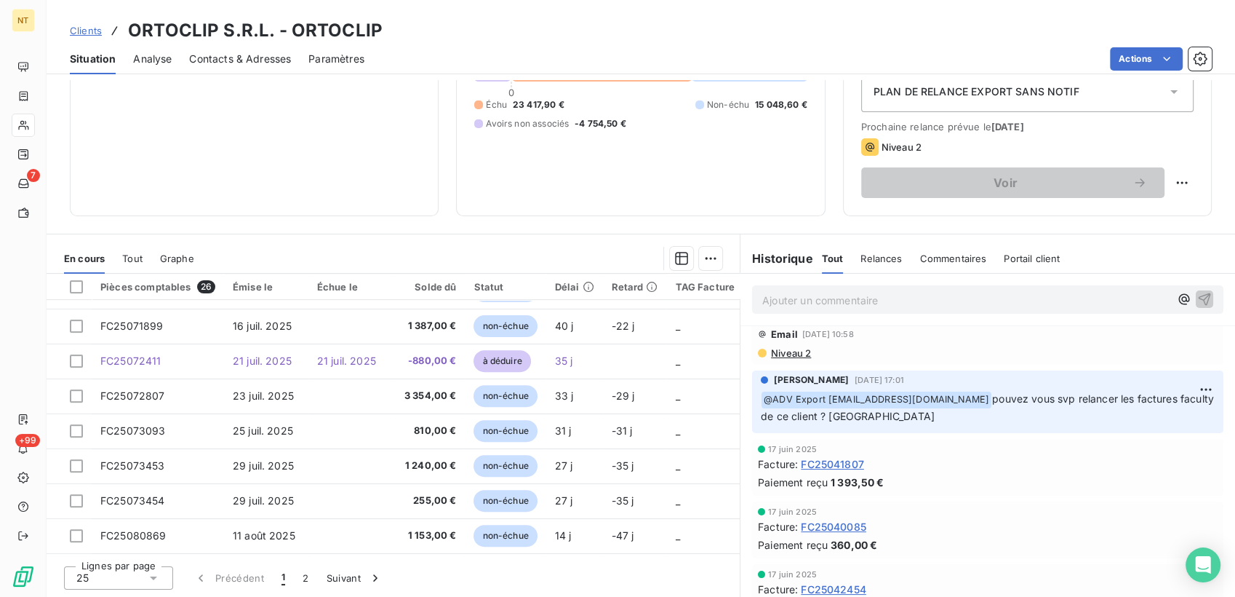
drag, startPoint x: 252, startPoint y: 131, endPoint x: 146, endPoint y: 113, distance: 106.9
click at [254, 131] on div "Informations client Propriétés Client Tags EXPORT" at bounding box center [254, 67] width 369 height 298
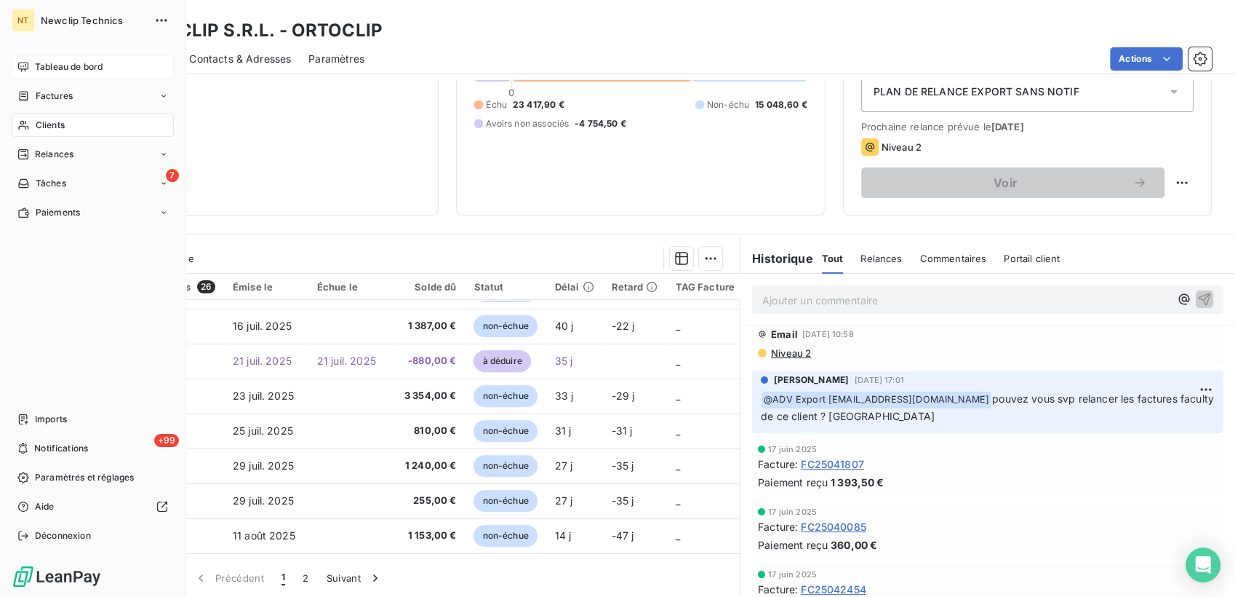
drag, startPoint x: 29, startPoint y: 67, endPoint x: 81, endPoint y: 66, distance: 51.7
click at [29, 67] on div "Tableau de bord" at bounding box center [93, 66] width 162 height 23
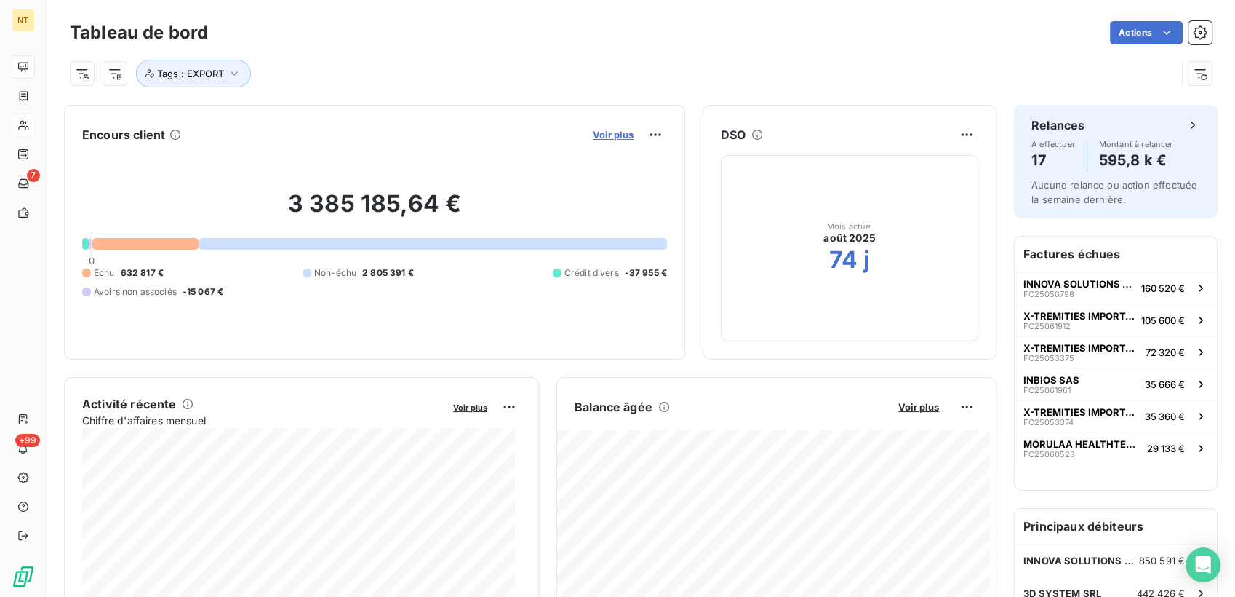
click at [607, 131] on span "Voir plus" at bounding box center [613, 135] width 41 height 12
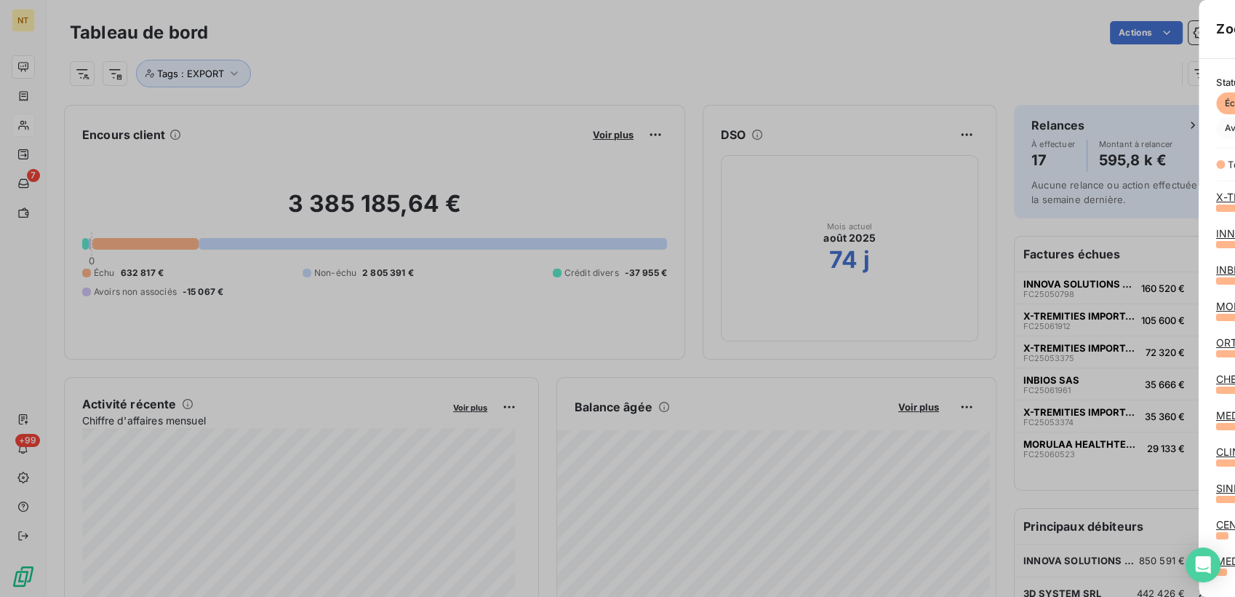
scroll to position [584, 546]
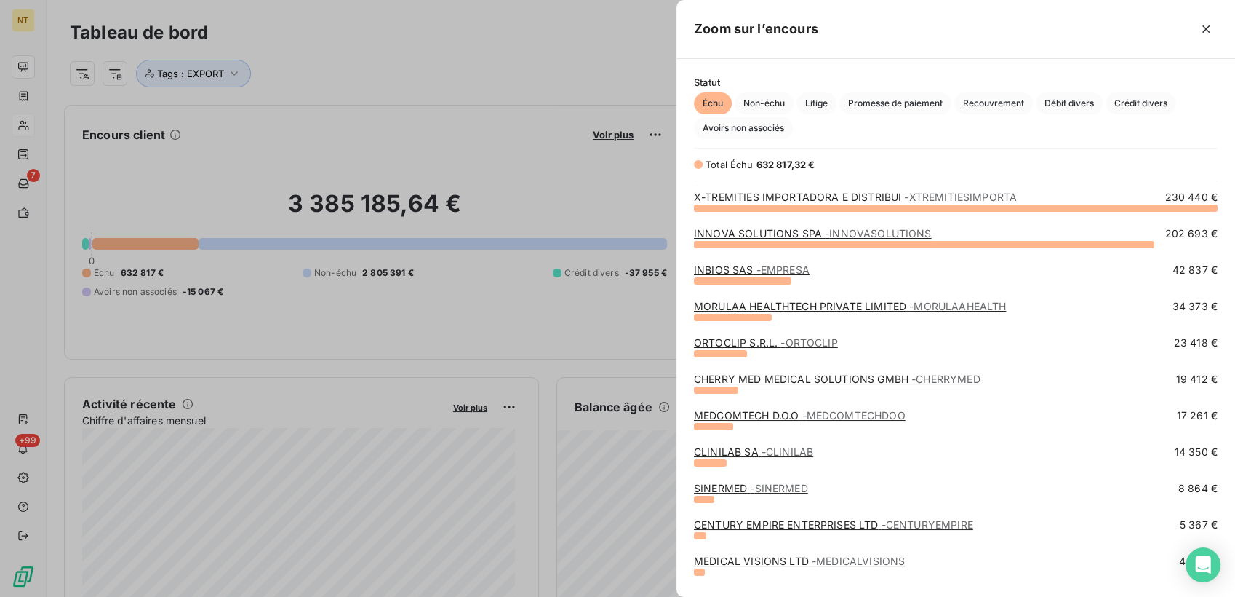
click at [745, 236] on link "INNOVA SOLUTIONS SPA - INNOVASOLUTIONS" at bounding box center [813, 233] width 238 height 12
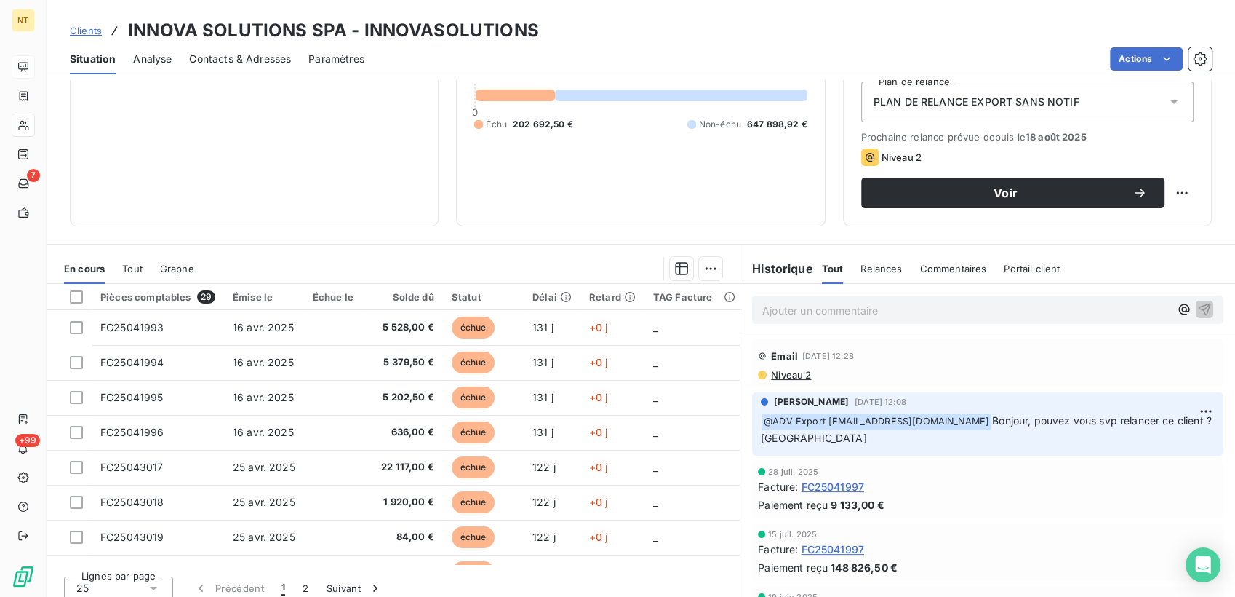
scroll to position [162, 0]
click at [788, 375] on span "Niveau 2" at bounding box center [790, 374] width 41 height 12
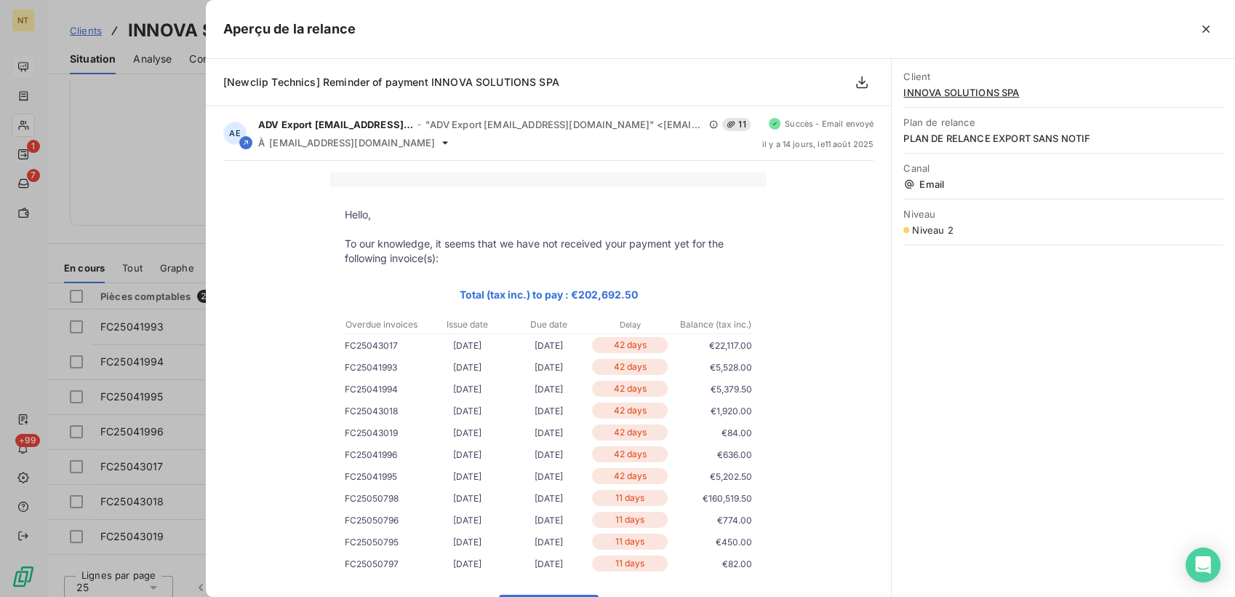
click at [168, 128] on div at bounding box center [617, 298] width 1235 height 597
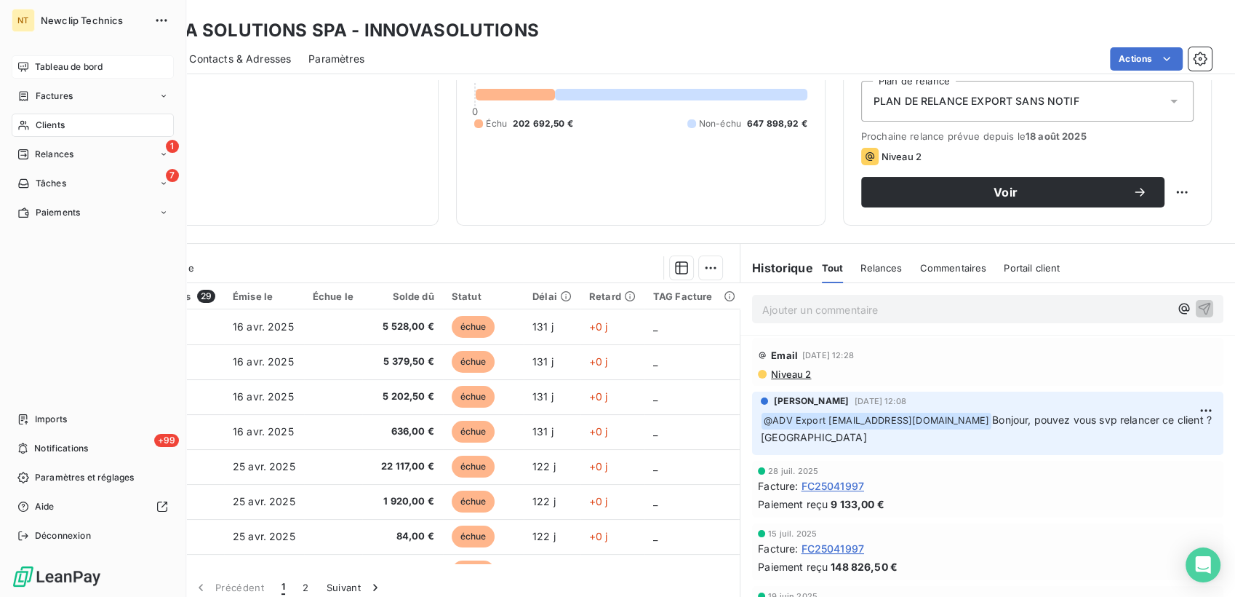
click at [30, 60] on div "Tableau de bord" at bounding box center [93, 66] width 162 height 23
